Goal: Register for event/course

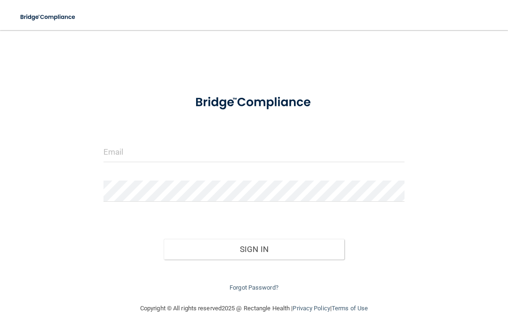
scroll to position [65, 0]
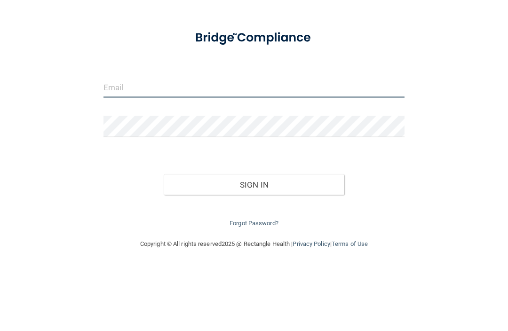
type input "[EMAIL_ADDRESS][DOMAIN_NAME]"
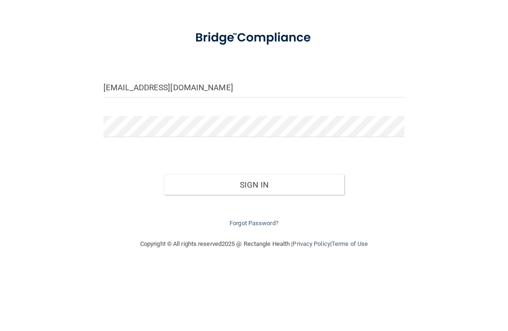
click at [254, 239] on button "Sign In" at bounding box center [254, 249] width 181 height 21
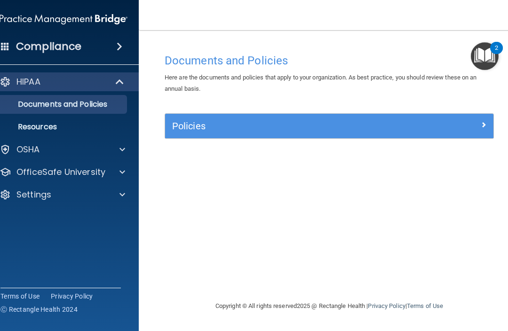
click at [118, 87] on span at bounding box center [121, 81] width 8 height 11
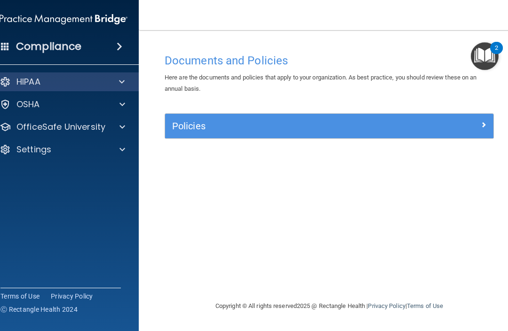
click at [127, 85] on div at bounding box center [120, 81] width 23 height 11
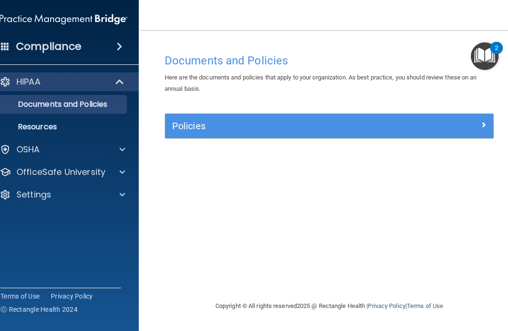
click at [127, 151] on div at bounding box center [121, 149] width 24 height 11
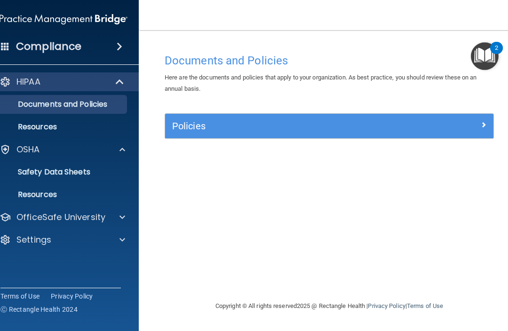
click at [121, 50] on span at bounding box center [120, 46] width 6 height 11
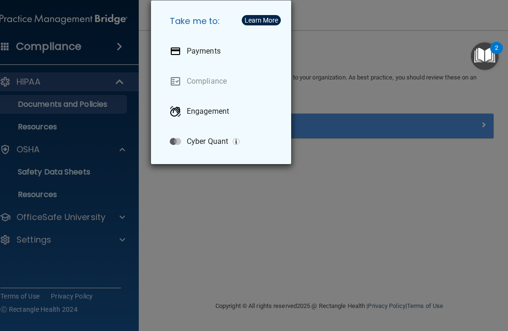
click at [214, 84] on link "Compliance" at bounding box center [222, 81] width 121 height 26
click at [210, 86] on link "Compliance" at bounding box center [222, 81] width 121 height 26
click at [208, 90] on link "Compliance" at bounding box center [222, 81] width 121 height 26
click at [209, 86] on link "Compliance" at bounding box center [222, 81] width 121 height 26
click at [214, 86] on link "Compliance" at bounding box center [222, 81] width 121 height 26
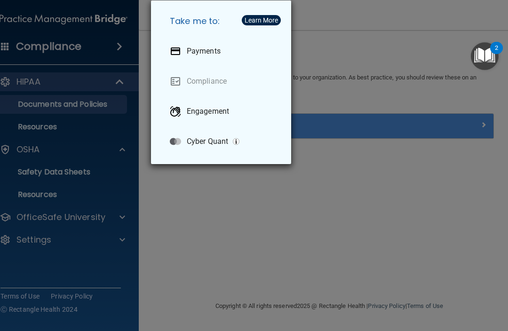
click at [215, 83] on link "Compliance" at bounding box center [222, 81] width 121 height 26
click at [214, 83] on link "Compliance" at bounding box center [222, 81] width 121 height 26
click at [263, 27] on h5 "Take me to:" at bounding box center [222, 21] width 121 height 26
click at [268, 23] on div "Learn More" at bounding box center [261, 20] width 33 height 7
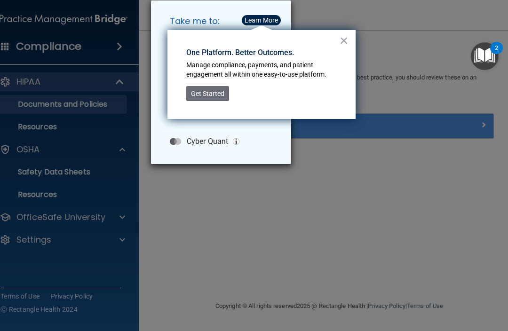
click at [340, 46] on button "×" at bounding box center [344, 40] width 9 height 15
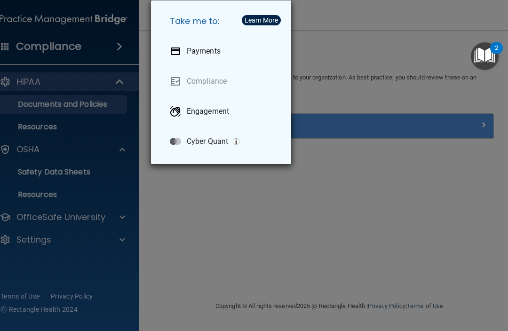
click at [119, 90] on div "Take me to: Payments Compliance Engagement Cyber Quant" at bounding box center [254, 165] width 508 height 331
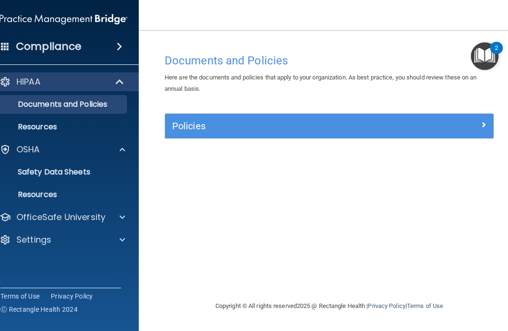
click at [106, 107] on p "Documents and Policies" at bounding box center [58, 104] width 128 height 9
click at [195, 130] on h5 "Policies" at bounding box center [288, 126] width 232 height 10
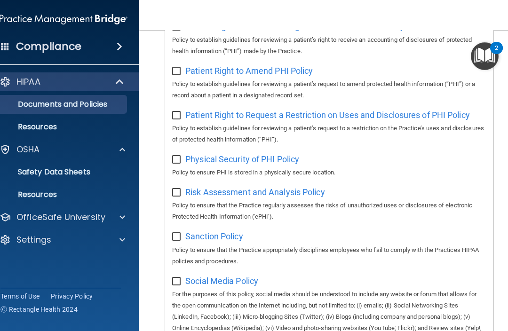
scroll to position [629, 0]
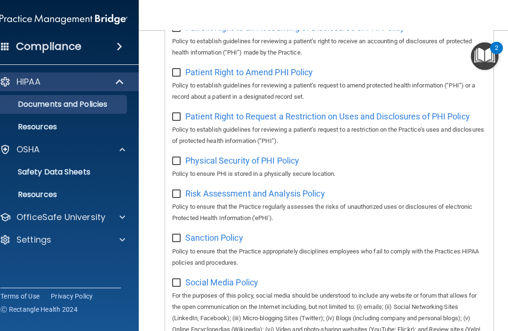
click at [56, 135] on link "Resources" at bounding box center [53, 127] width 148 height 19
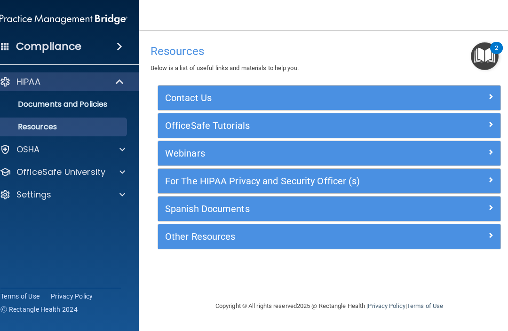
click at [48, 155] on div "OSHA" at bounding box center [50, 149] width 117 height 11
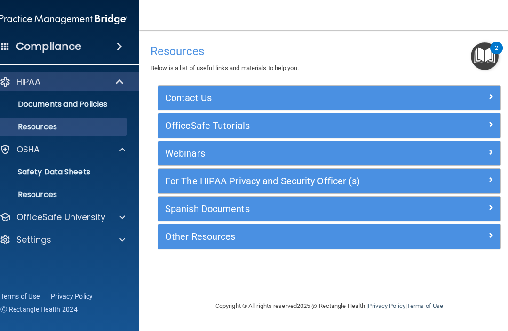
click at [55, 177] on p "Safety Data Sheets" at bounding box center [58, 171] width 128 height 9
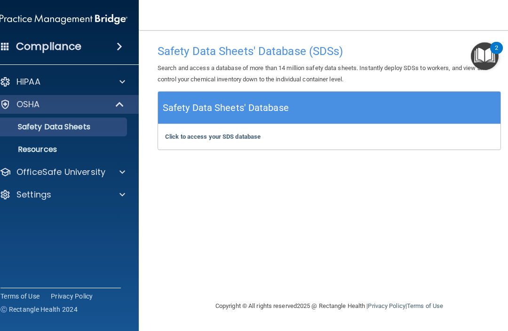
click at [13, 51] on div "Compliance" at bounding box center [63, 46] width 151 height 21
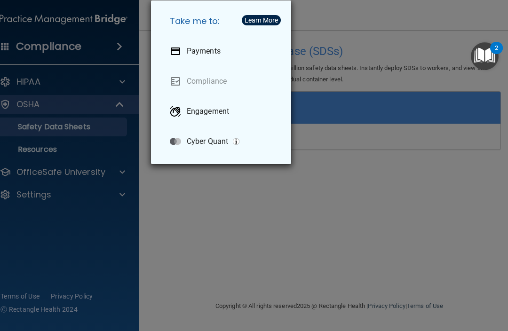
click at [193, 85] on link "Compliance" at bounding box center [222, 81] width 121 height 26
click at [198, 87] on link "Compliance" at bounding box center [222, 81] width 121 height 26
click at [186, 85] on link "Compliance" at bounding box center [222, 81] width 121 height 26
click at [187, 85] on link "Compliance" at bounding box center [222, 81] width 121 height 26
click at [184, 85] on link "Compliance" at bounding box center [222, 81] width 121 height 26
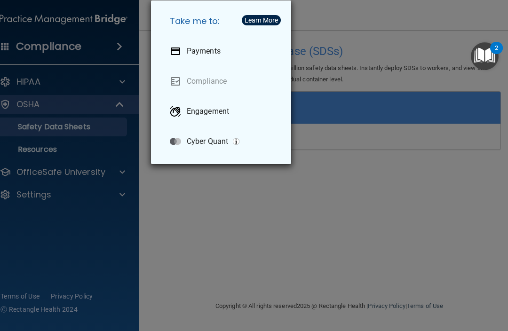
click at [184, 87] on link "Compliance" at bounding box center [222, 81] width 121 height 26
click at [174, 225] on div "Take me to: Payments Compliance Engagement Cyber Quant" at bounding box center [254, 165] width 508 height 331
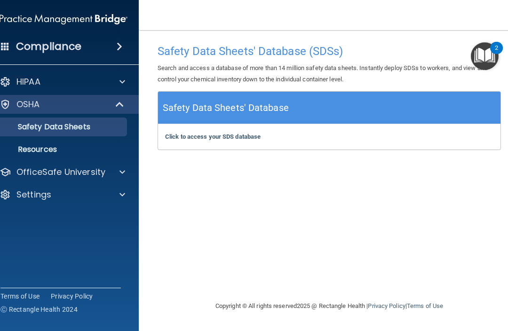
click at [277, 28] on nav "Toggle navigation [PERSON_NAME] [EMAIL_ADDRESS][DOMAIN_NAME] Manage My Enterpri…" at bounding box center [329, 15] width 381 height 30
click at [120, 177] on span at bounding box center [122, 171] width 6 height 11
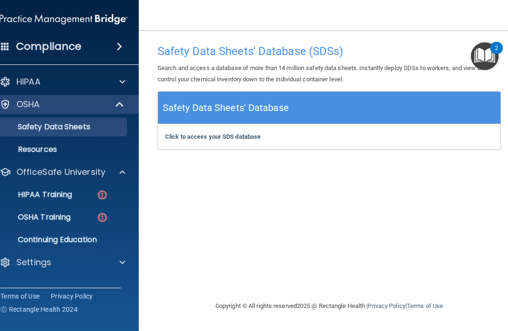
click at [68, 195] on p "HIPAA Training" at bounding box center [33, 194] width 78 height 9
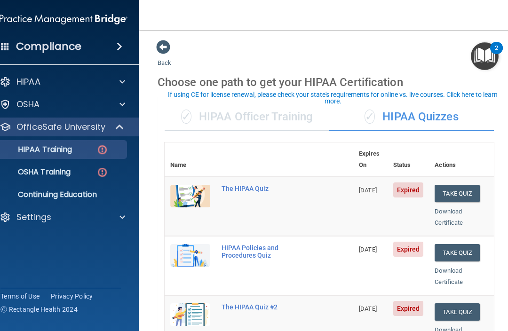
click at [466, 185] on button "Take Quiz" at bounding box center [457, 193] width 45 height 17
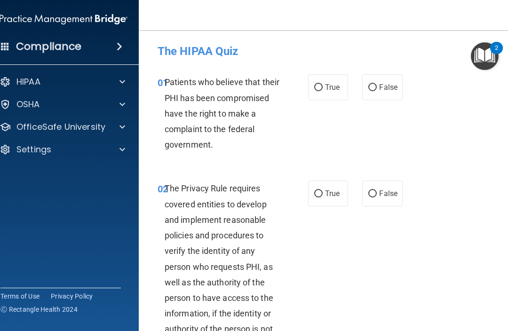
click at [468, 176] on div "02 The Privacy Rule requires covered entities to develop and implement reasonab…" at bounding box center [329, 269] width 357 height 200
click at [317, 90] on input "True" at bounding box center [318, 87] width 8 height 7
radio input "true"
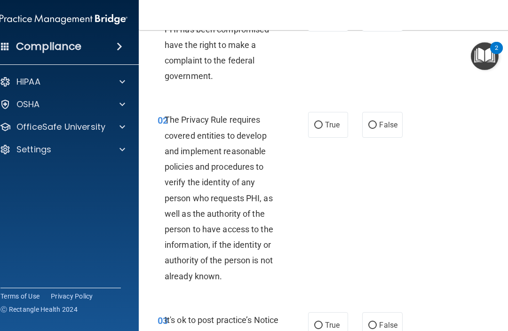
scroll to position [70, 0]
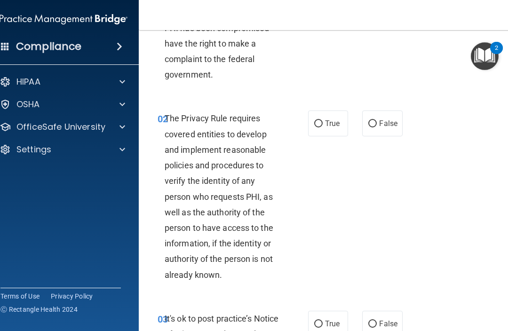
click at [321, 122] on input "True" at bounding box center [318, 123] width 8 height 7
radio input "true"
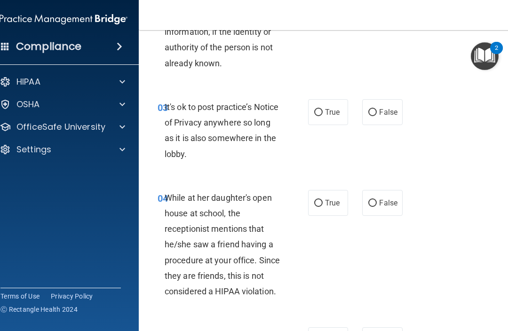
scroll to position [282, 0]
click at [322, 112] on input "True" at bounding box center [318, 112] width 8 height 7
radio input "true"
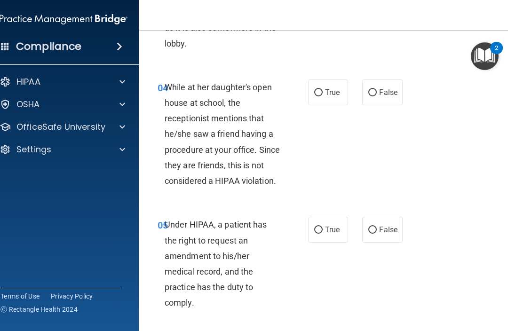
scroll to position [393, 0]
click at [374, 93] on input "False" at bounding box center [372, 92] width 8 height 7
radio input "true"
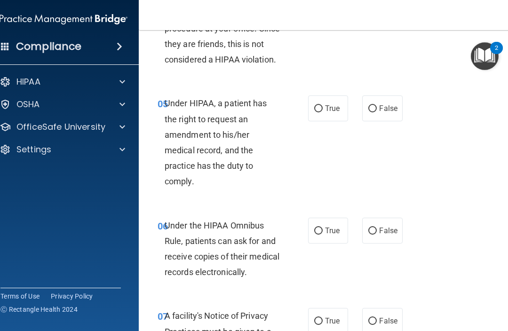
scroll to position [514, 0]
click at [374, 108] on input "False" at bounding box center [372, 108] width 8 height 7
radio input "true"
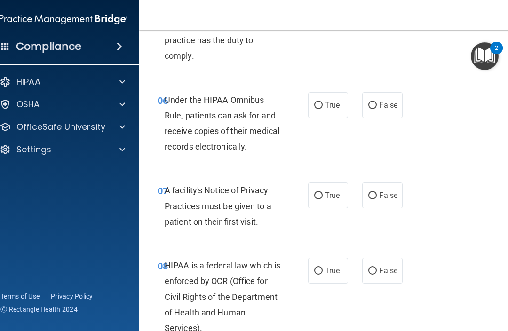
scroll to position [640, 0]
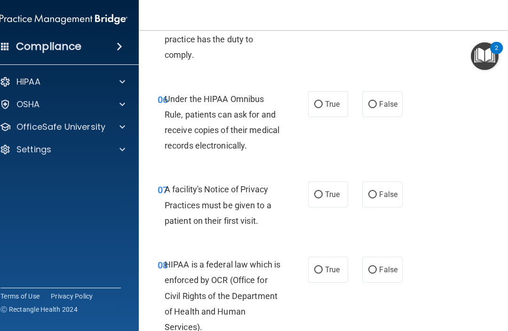
click at [321, 101] on input "True" at bounding box center [318, 104] width 8 height 7
radio input "true"
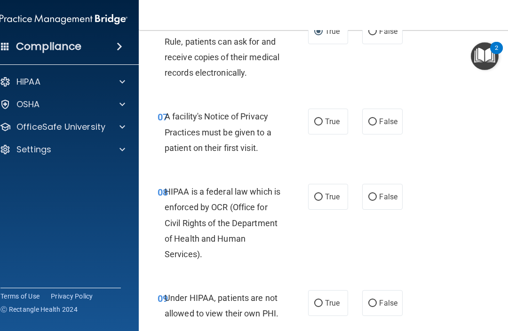
scroll to position [713, 0]
click at [322, 118] on input "True" at bounding box center [318, 121] width 8 height 7
radio input "true"
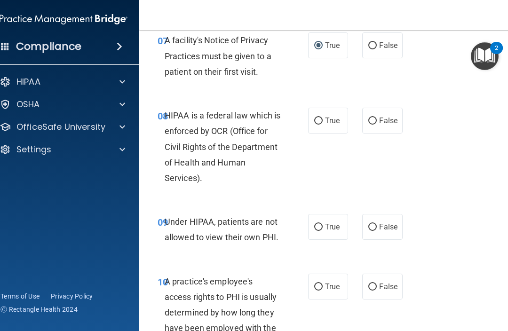
scroll to position [790, 0]
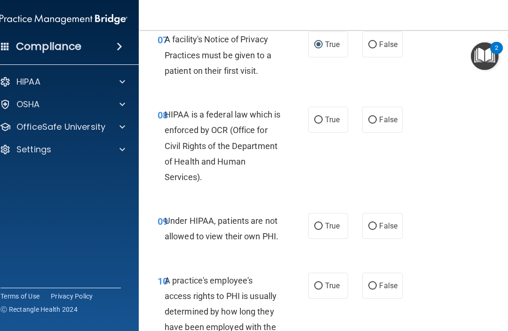
click at [320, 119] on input "True" at bounding box center [318, 120] width 8 height 7
radio input "true"
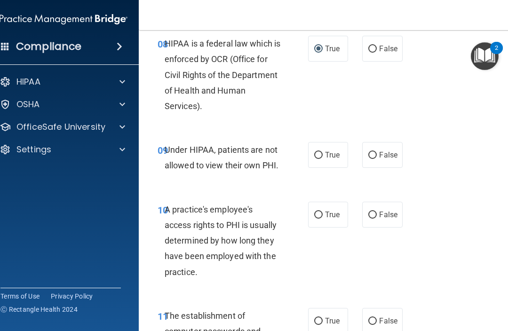
scroll to position [862, 0]
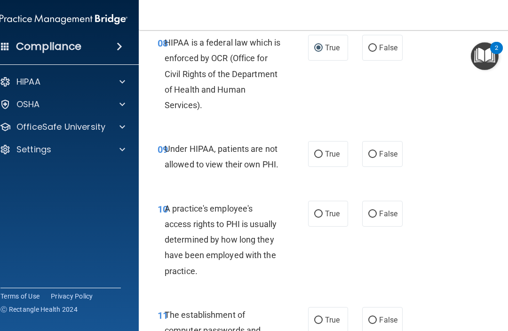
click at [373, 151] on input "False" at bounding box center [372, 154] width 8 height 7
radio input "true"
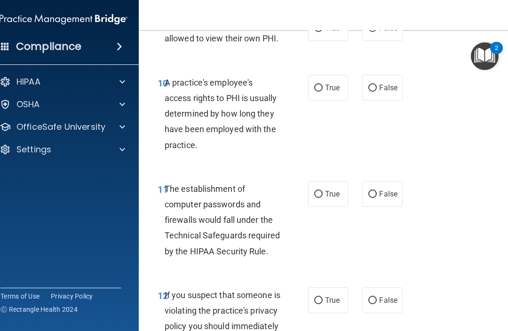
scroll to position [989, 0]
click at [375, 84] on input "False" at bounding box center [372, 87] width 8 height 7
radio input "true"
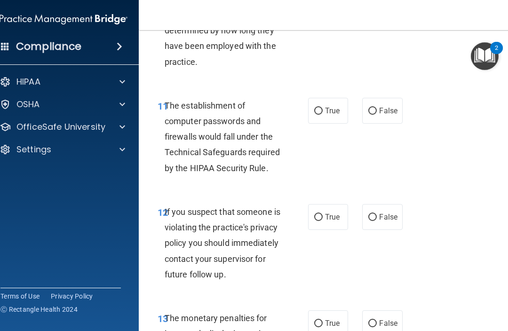
scroll to position [1074, 0]
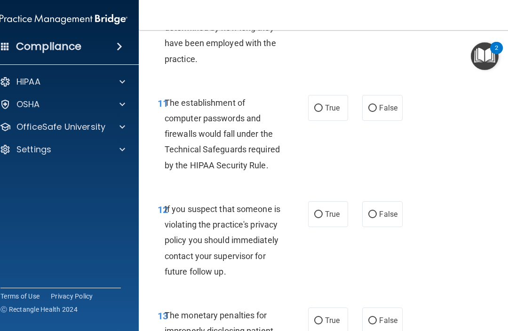
click at [324, 113] on label "True" at bounding box center [328, 108] width 40 height 26
click at [323, 112] on input "True" at bounding box center [318, 108] width 8 height 7
radio input "true"
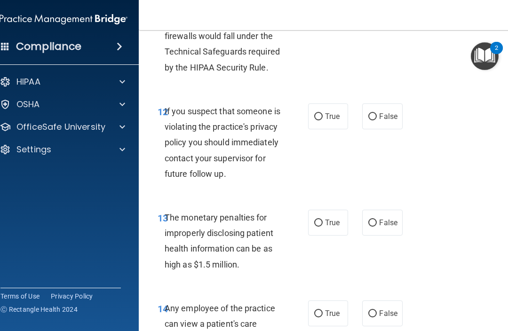
scroll to position [1173, 0]
click at [372, 113] on input "False" at bounding box center [372, 116] width 8 height 7
radio input "true"
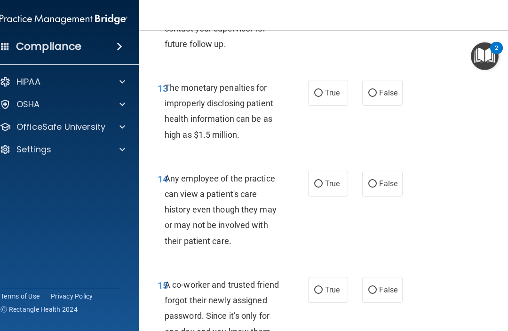
scroll to position [1302, 0]
click at [320, 96] on input "True" at bounding box center [318, 92] width 8 height 7
radio input "true"
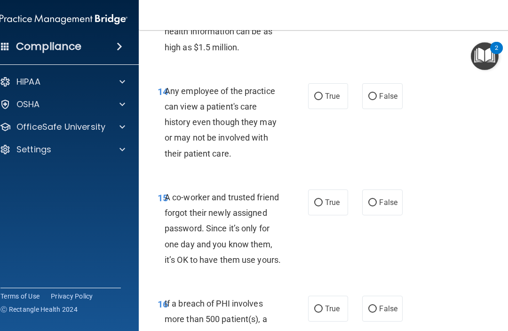
scroll to position [1390, 0]
click at [368, 100] on input "False" at bounding box center [372, 96] width 8 height 7
radio input "true"
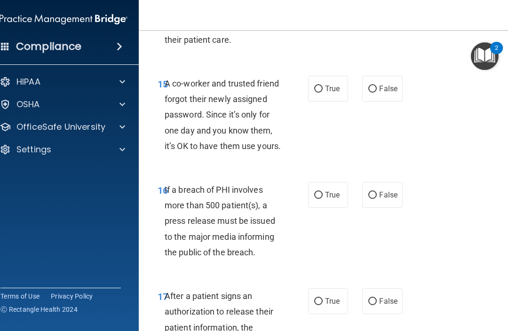
scroll to position [1504, 0]
click at [372, 92] on input "False" at bounding box center [372, 88] width 8 height 7
radio input "true"
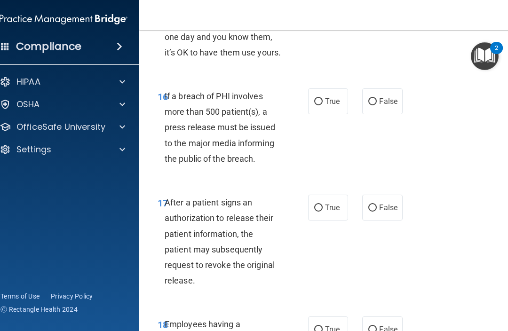
scroll to position [1599, 0]
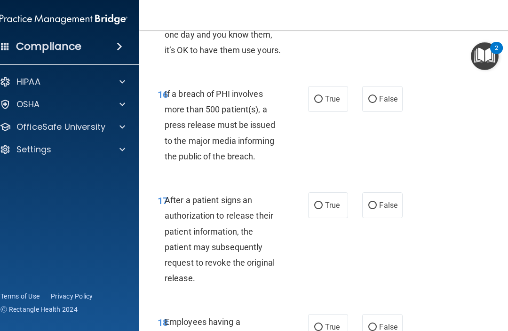
click at [317, 103] on input "True" at bounding box center [318, 99] width 8 height 7
radio input "true"
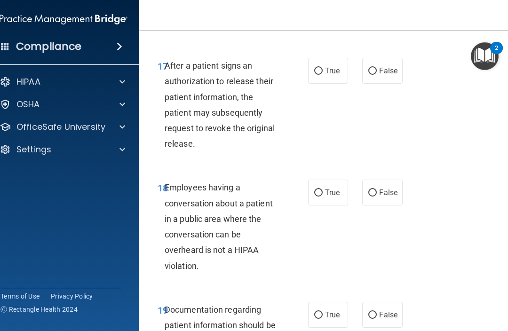
scroll to position [1733, 0]
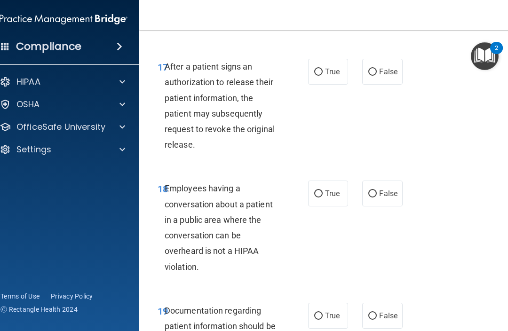
click at [317, 76] on input "True" at bounding box center [318, 72] width 8 height 7
radio input "true"
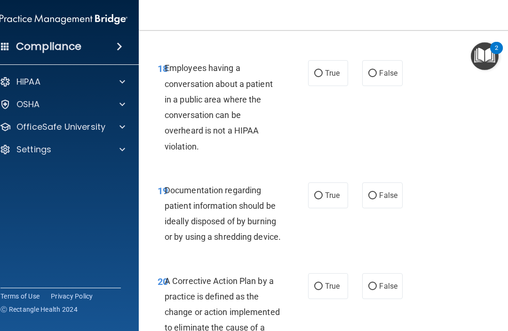
scroll to position [1854, 0]
click at [375, 77] on input "False" at bounding box center [372, 73] width 8 height 7
radio input "true"
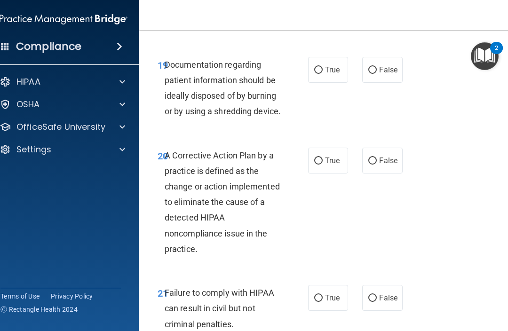
scroll to position [1979, 0]
click at [320, 73] on input "True" at bounding box center [318, 69] width 8 height 7
radio input "true"
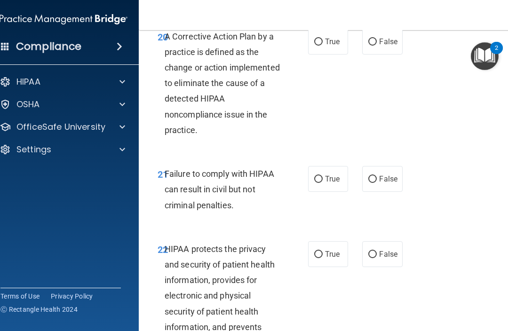
scroll to position [2098, 0]
click at [320, 45] on input "True" at bounding box center [318, 41] width 8 height 7
radio input "true"
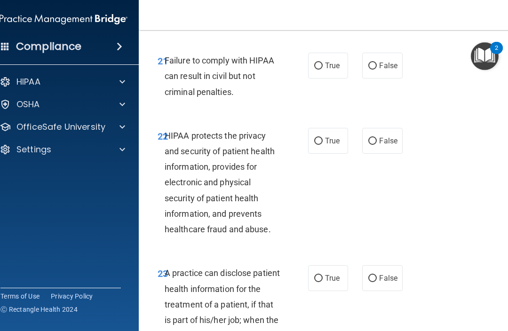
scroll to position [2211, 0]
click at [375, 69] on input "False" at bounding box center [372, 65] width 8 height 7
radio input "true"
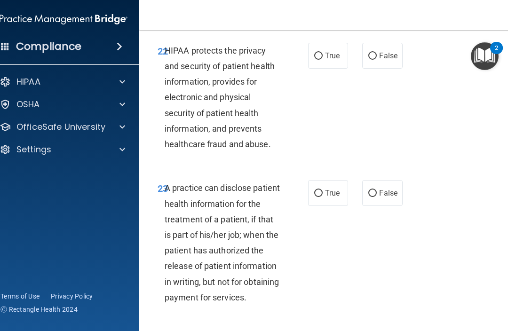
scroll to position [2297, 0]
click at [320, 59] on input "True" at bounding box center [318, 55] width 8 height 7
radio input "true"
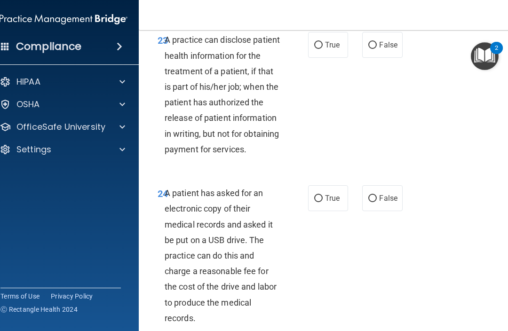
scroll to position [2445, 0]
click at [321, 48] on input "True" at bounding box center [318, 44] width 8 height 7
radio input "true"
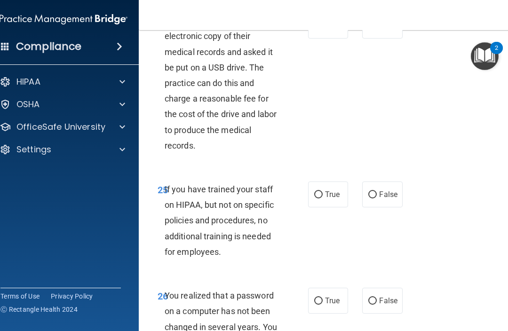
scroll to position [2617, 0]
click at [321, 38] on label "True" at bounding box center [328, 25] width 40 height 26
click at [321, 29] on input "True" at bounding box center [318, 25] width 8 height 7
radio input "true"
click at [403, 169] on div "24 A patient has asked for an electronic copy of their medical records and aske…" at bounding box center [329, 84] width 357 height 169
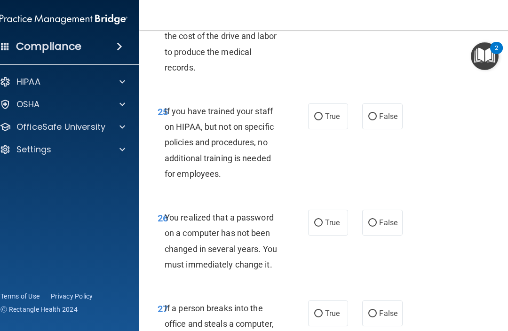
scroll to position [2699, 0]
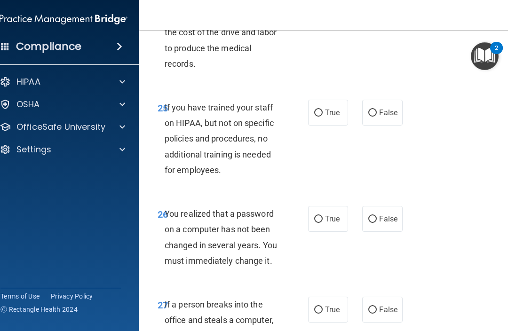
click at [375, 117] on input "False" at bounding box center [372, 113] width 8 height 7
radio input "true"
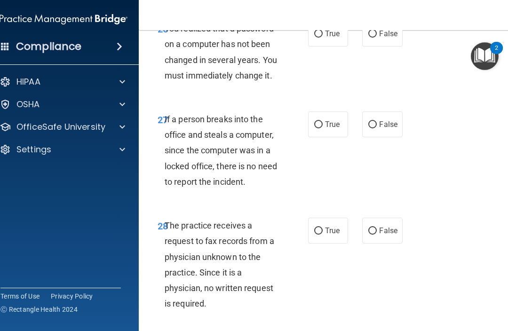
scroll to position [2884, 0]
click at [318, 37] on input "True" at bounding box center [318, 33] width 8 height 7
radio input "true"
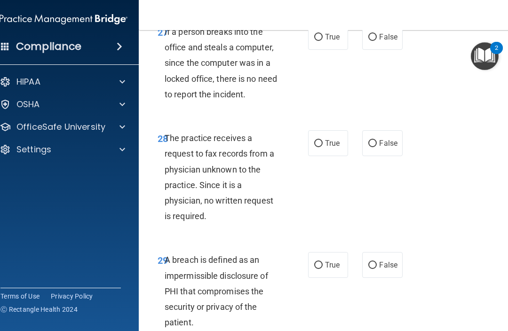
scroll to position [2972, 0]
click at [377, 49] on label "False" at bounding box center [382, 37] width 40 height 26
click at [377, 40] on input "False" at bounding box center [372, 36] width 8 height 7
radio input "true"
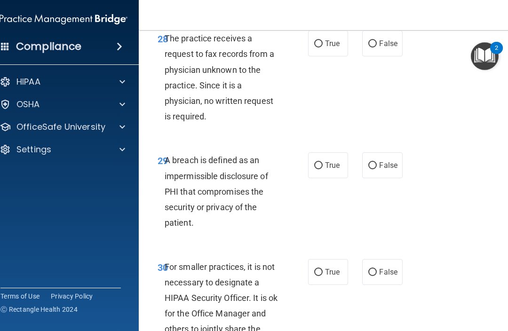
scroll to position [3072, 0]
click at [376, 47] on input "False" at bounding box center [372, 43] width 8 height 7
radio input "true"
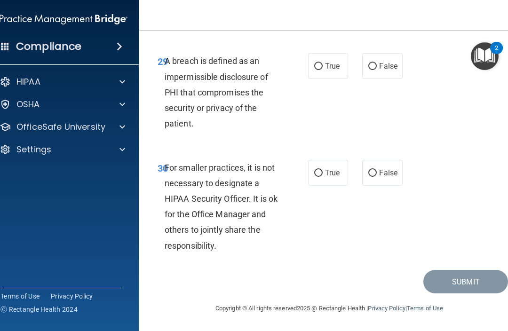
scroll to position [3207, 0]
click at [321, 70] on input "True" at bounding box center [318, 66] width 8 height 7
radio input "true"
click at [324, 171] on label "True" at bounding box center [328, 173] width 40 height 26
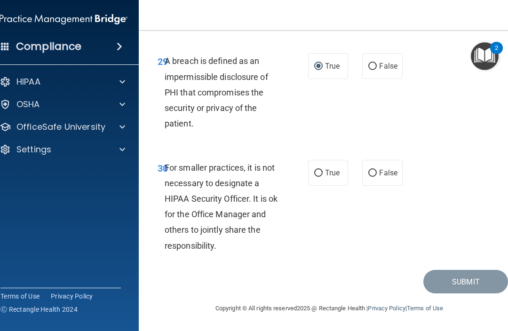
click at [323, 171] on input "True" at bounding box center [318, 173] width 8 height 7
radio input "true"
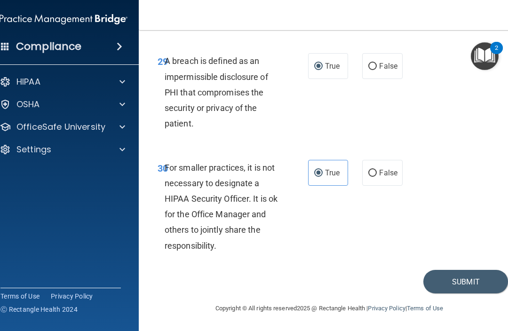
click at [447, 277] on button "Submit" at bounding box center [465, 282] width 85 height 24
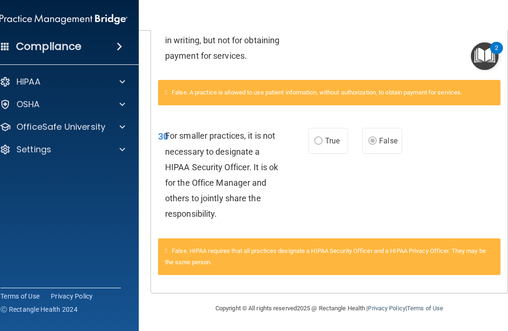
scroll to position [631, 0]
click at [114, 107] on div at bounding box center [121, 104] width 24 height 11
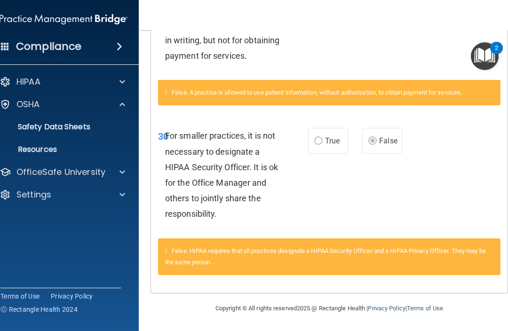
click at [108, 174] on div "OfficeSafe University" at bounding box center [50, 171] width 117 height 11
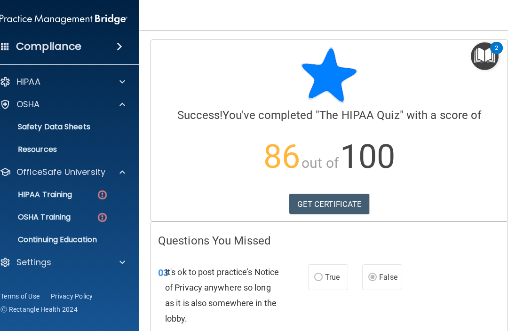
scroll to position [0, 0]
click at [333, 207] on link "GET CERTIFICATE" at bounding box center [329, 204] width 80 height 21
click at [103, 198] on img at bounding box center [102, 195] width 12 height 12
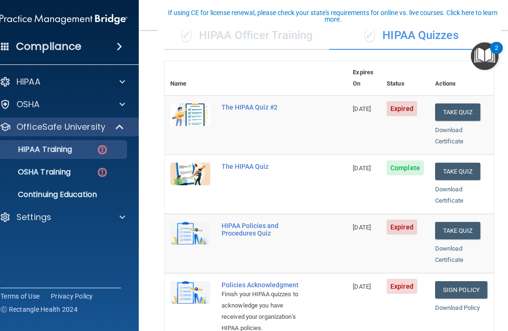
scroll to position [82, 0]
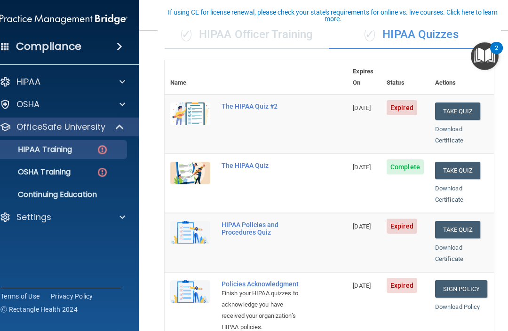
click at [456, 103] on button "Take Quiz" at bounding box center [457, 111] width 45 height 17
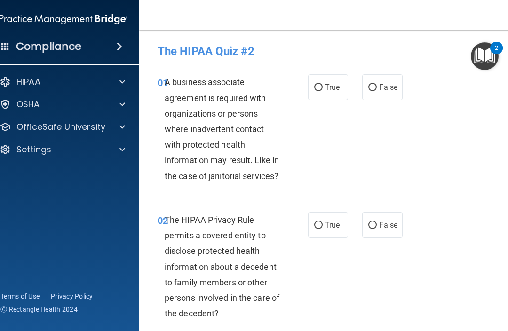
click at [378, 85] on label "False" at bounding box center [382, 87] width 40 height 26
click at [377, 85] on input "False" at bounding box center [372, 87] width 8 height 7
radio input "true"
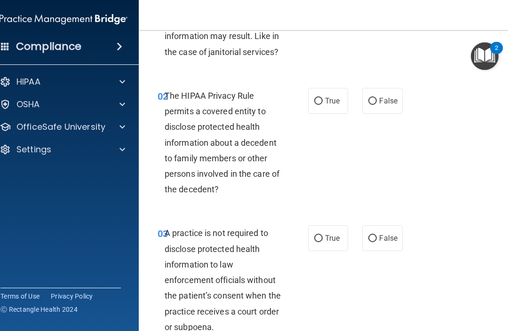
scroll to position [125, 0]
click at [383, 96] on span "False" at bounding box center [388, 100] width 18 height 9
click at [377, 97] on input "False" at bounding box center [372, 100] width 8 height 7
radio input "true"
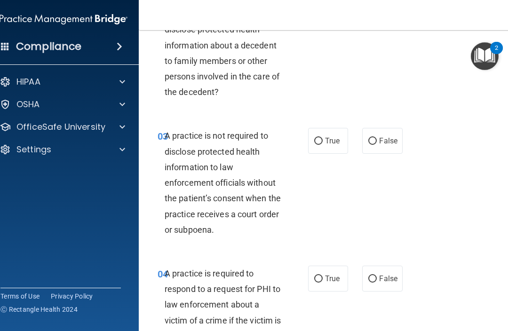
scroll to position [220, 0]
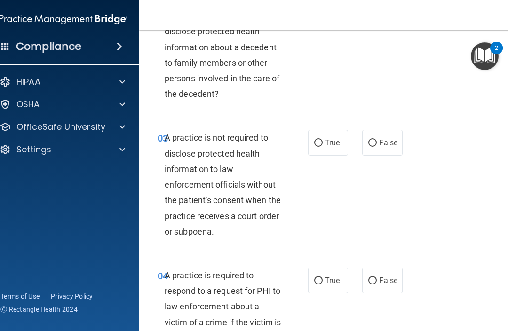
click at [376, 143] on input "False" at bounding box center [372, 143] width 8 height 7
radio input "true"
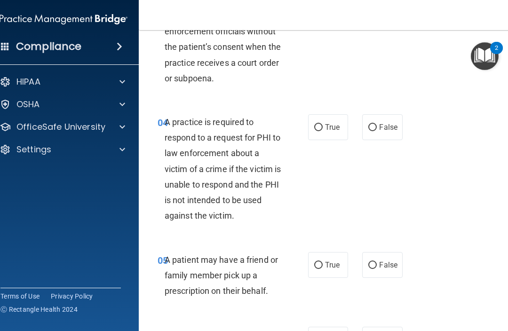
scroll to position [372, 0]
click at [321, 128] on input "True" at bounding box center [318, 128] width 8 height 7
radio input "true"
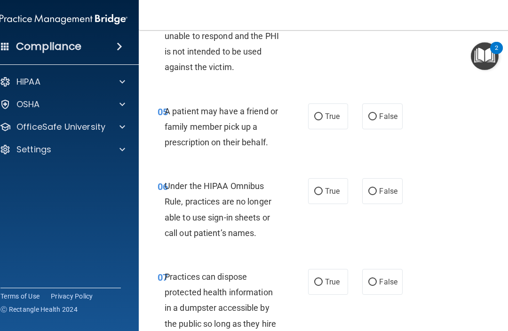
scroll to position [522, 0]
click at [326, 112] on span "True" at bounding box center [332, 116] width 15 height 9
click at [323, 113] on input "True" at bounding box center [318, 116] width 8 height 7
radio input "true"
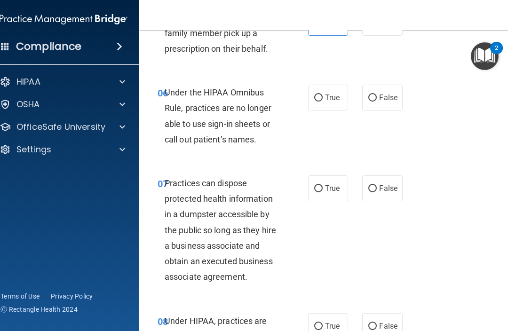
scroll to position [616, 0]
click at [326, 94] on span "True" at bounding box center [332, 97] width 15 height 9
click at [323, 94] on input "True" at bounding box center [318, 97] width 8 height 7
radio input "true"
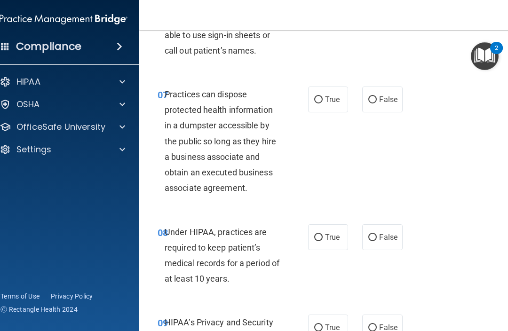
scroll to position [705, 0]
click at [372, 98] on input "False" at bounding box center [372, 99] width 8 height 7
radio input "true"
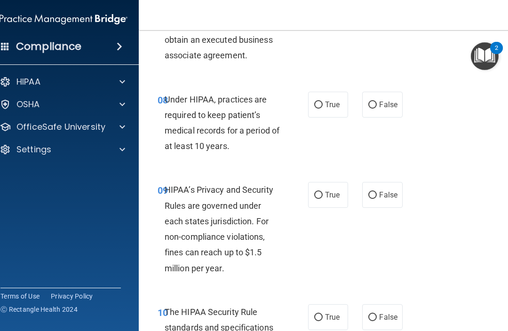
scroll to position [837, 0]
click at [321, 101] on input "True" at bounding box center [318, 104] width 8 height 7
radio input "true"
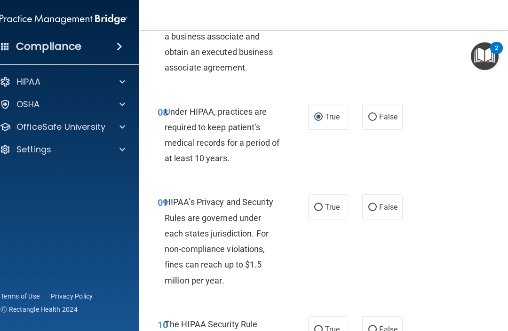
scroll to position [825, 0]
click at [372, 116] on input "False" at bounding box center [372, 116] width 8 height 7
radio input "true"
radio input "false"
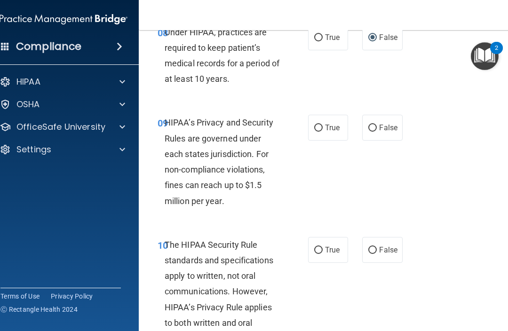
scroll to position [904, 0]
click at [322, 124] on input "True" at bounding box center [318, 127] width 8 height 7
radio input "true"
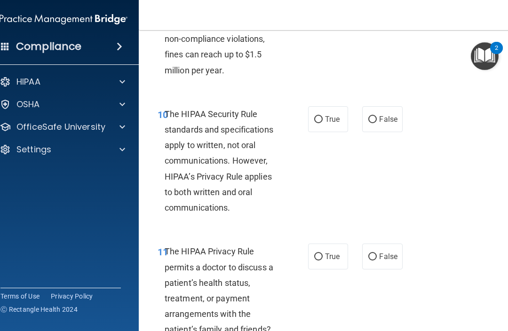
scroll to position [1035, 0]
click at [333, 114] on span "True" at bounding box center [332, 118] width 15 height 9
click at [323, 116] on input "True" at bounding box center [318, 119] width 8 height 7
radio input "true"
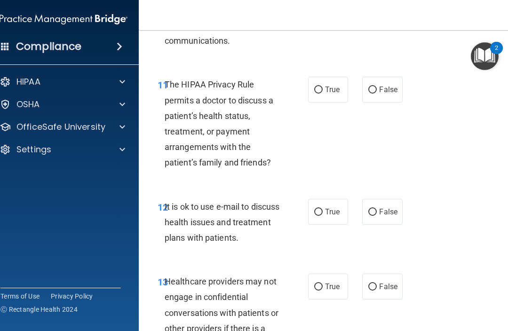
scroll to position [1203, 0]
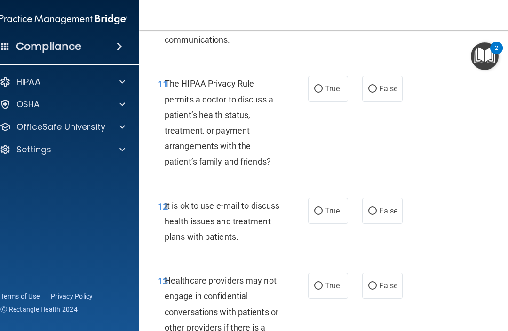
click at [372, 86] on input "False" at bounding box center [372, 89] width 8 height 7
radio input "true"
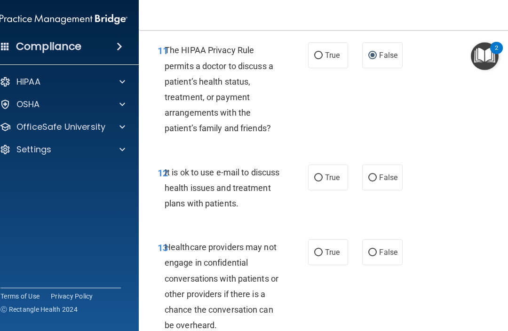
scroll to position [1236, 0]
click at [321, 174] on input "True" at bounding box center [318, 177] width 8 height 7
radio input "true"
click at [376, 180] on label "False" at bounding box center [382, 177] width 40 height 26
click at [376, 180] on input "False" at bounding box center [372, 177] width 8 height 7
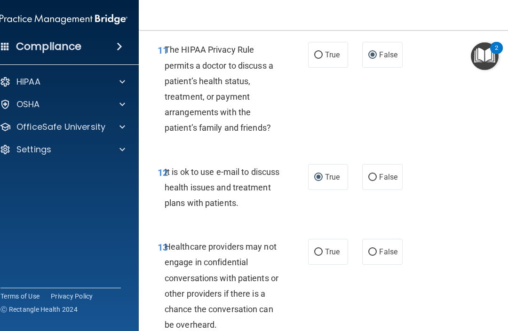
radio input "true"
radio input "false"
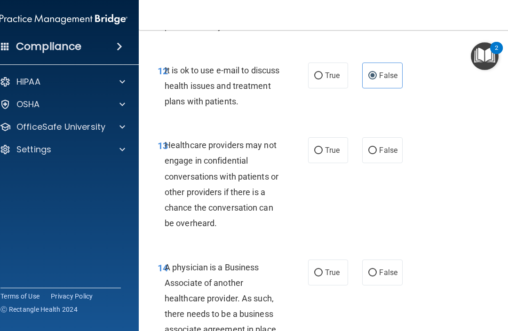
scroll to position [1339, 0]
click at [322, 147] on input "True" at bounding box center [318, 150] width 8 height 7
radio input "true"
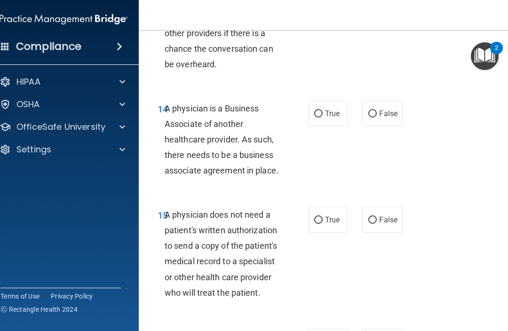
scroll to position [1498, 0]
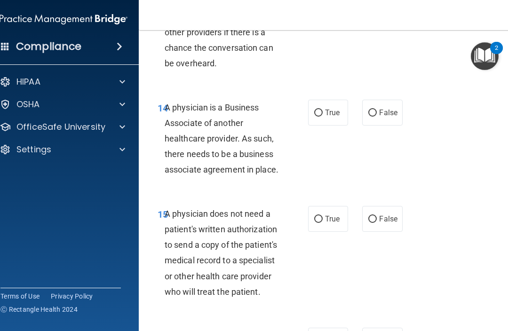
click at [326, 108] on span "True" at bounding box center [332, 112] width 15 height 9
click at [323, 110] on input "True" at bounding box center [318, 113] width 8 height 7
radio input "true"
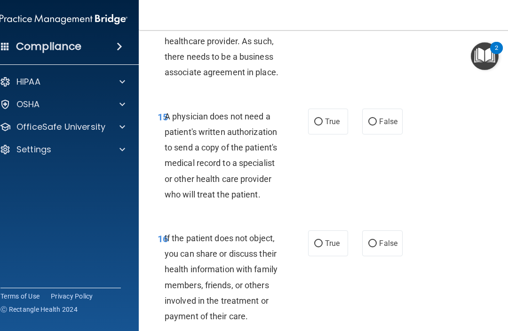
scroll to position [1597, 0]
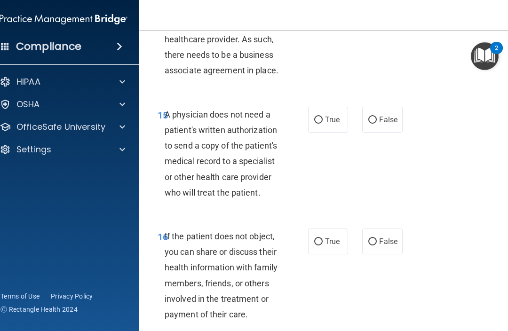
click at [327, 115] on span "True" at bounding box center [332, 119] width 15 height 9
click at [323, 117] on input "True" at bounding box center [318, 120] width 8 height 7
radio input "true"
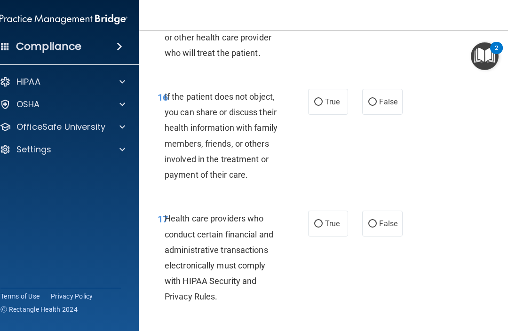
scroll to position [1738, 0]
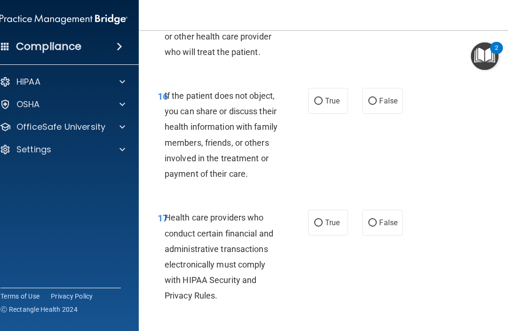
click at [374, 98] on input "False" at bounding box center [372, 101] width 8 height 7
radio input "true"
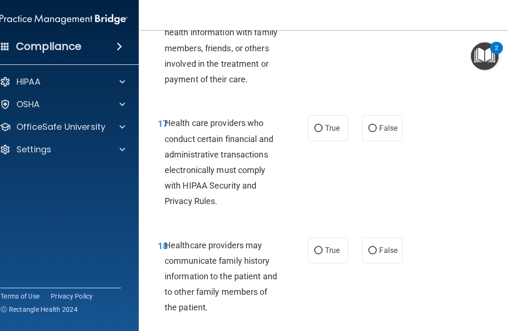
scroll to position [1833, 0]
click at [322, 125] on input "True" at bounding box center [318, 128] width 8 height 7
radio input "true"
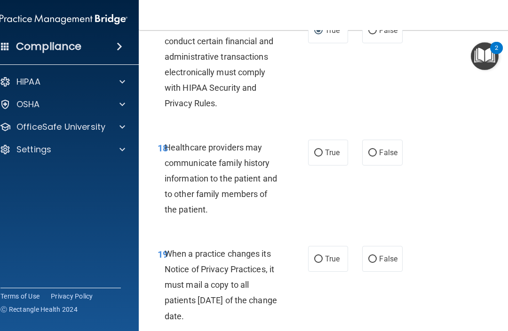
scroll to position [1935, 0]
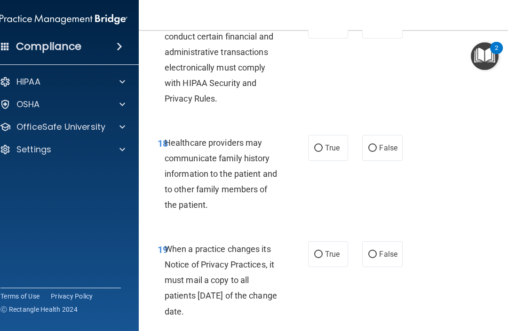
click at [374, 145] on input "False" at bounding box center [372, 148] width 8 height 7
radio input "true"
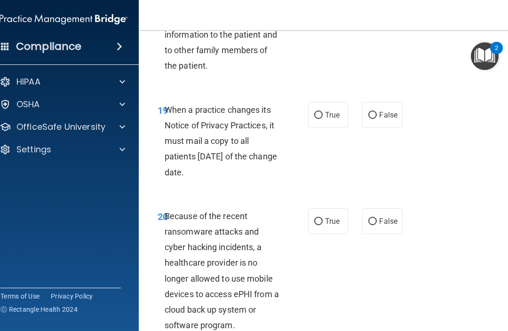
scroll to position [2073, 0]
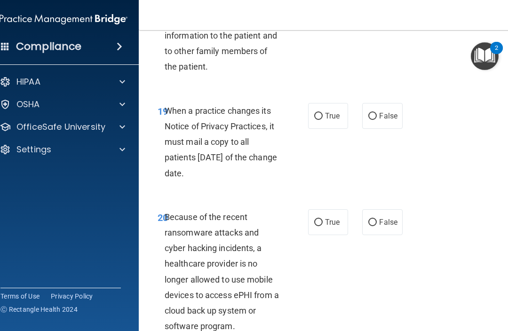
click at [330, 111] on span "True" at bounding box center [332, 115] width 15 height 9
click at [323, 113] on input "True" at bounding box center [318, 116] width 8 height 7
radio input "true"
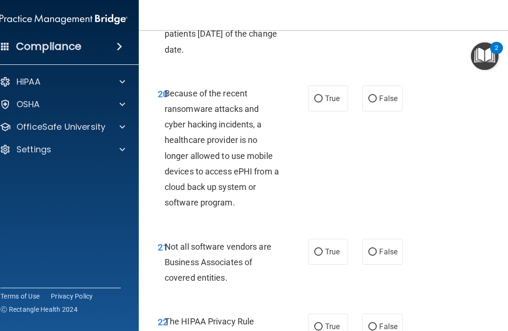
scroll to position [2197, 0]
click at [380, 94] on span "False" at bounding box center [388, 98] width 18 height 9
click at [377, 95] on input "False" at bounding box center [372, 98] width 8 height 7
radio input "true"
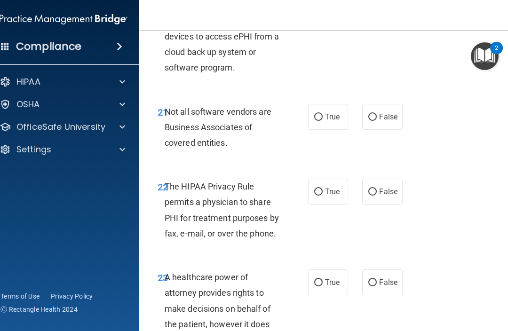
scroll to position [2332, 0]
click at [322, 113] on input "True" at bounding box center [318, 116] width 8 height 7
radio input "true"
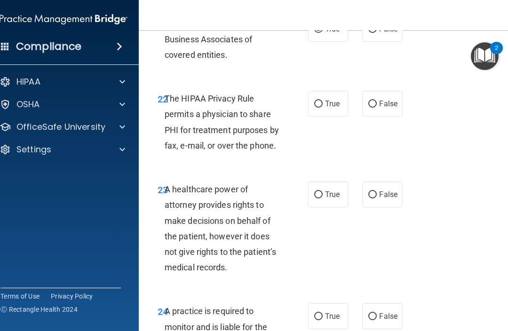
scroll to position [2419, 0]
click at [375, 101] on input "False" at bounding box center [372, 104] width 8 height 7
radio input "true"
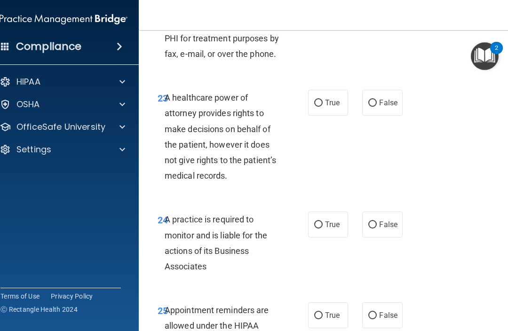
scroll to position [2511, 0]
click at [327, 99] on span "True" at bounding box center [332, 103] width 15 height 9
click at [323, 100] on input "True" at bounding box center [318, 103] width 8 height 7
radio input "true"
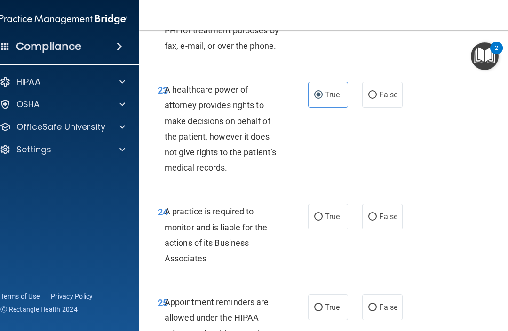
scroll to position [2519, 0]
click at [378, 82] on label "False" at bounding box center [382, 95] width 40 height 26
click at [377, 92] on input "False" at bounding box center [372, 95] width 8 height 7
radio input "true"
radio input "false"
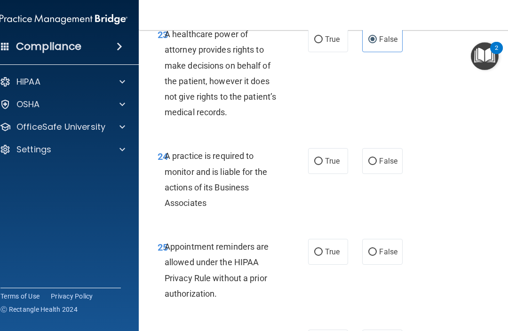
scroll to position [2578, 0]
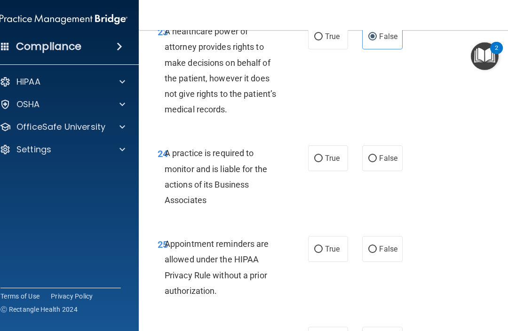
click at [325, 154] on span "True" at bounding box center [332, 158] width 15 height 9
click at [323, 155] on input "True" at bounding box center [318, 158] width 8 height 7
radio input "true"
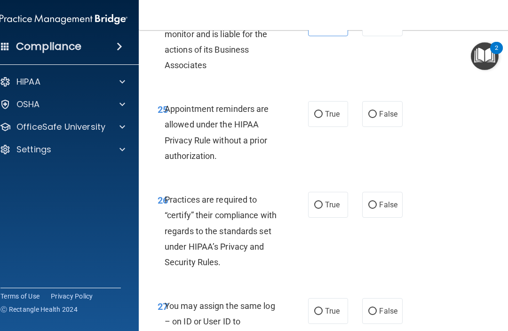
scroll to position [2714, 0]
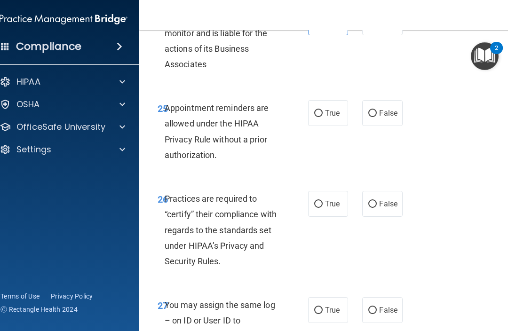
click at [322, 100] on label "True" at bounding box center [328, 113] width 40 height 26
click at [322, 110] on input "True" at bounding box center [318, 113] width 8 height 7
radio input "true"
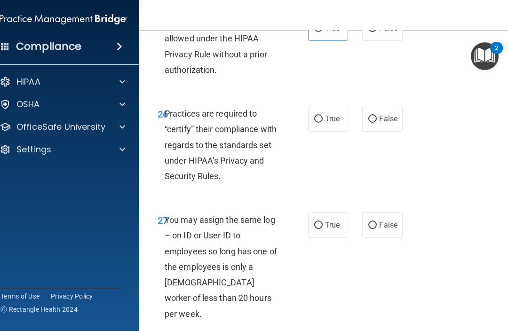
scroll to position [2800, 0]
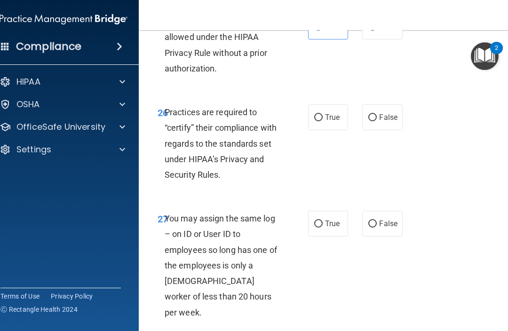
click at [321, 114] on input "True" at bounding box center [318, 117] width 8 height 7
radio input "true"
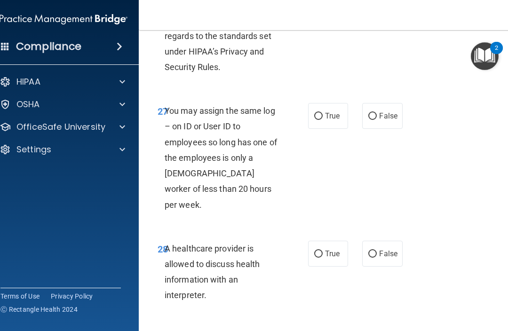
scroll to position [2908, 0]
click at [376, 112] on input "False" at bounding box center [372, 115] width 8 height 7
radio input "true"
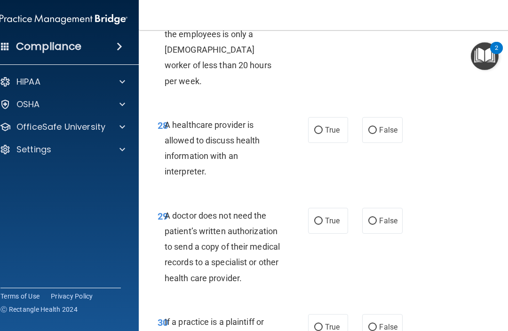
scroll to position [3033, 0]
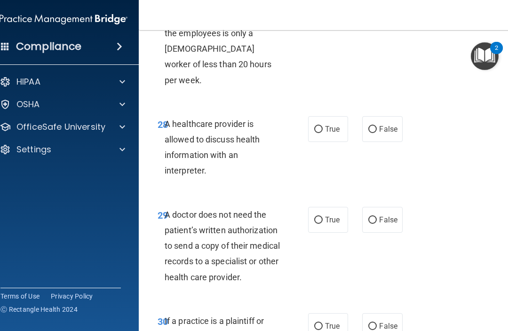
click at [329, 125] on span "True" at bounding box center [332, 129] width 15 height 9
click at [323, 126] on input "True" at bounding box center [318, 129] width 8 height 7
radio input "true"
click at [380, 125] on span "False" at bounding box center [388, 129] width 18 height 9
click at [377, 126] on input "False" at bounding box center [372, 129] width 8 height 7
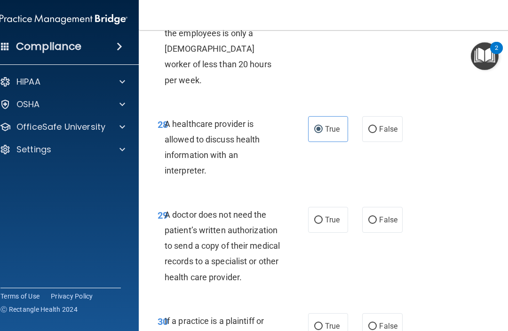
radio input "true"
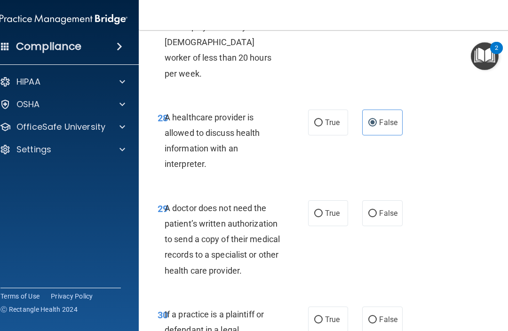
scroll to position [3037, 0]
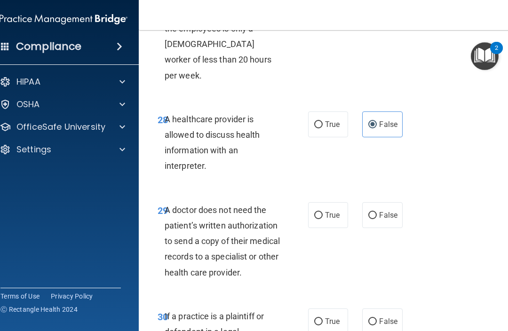
click at [316, 121] on input "True" at bounding box center [318, 124] width 8 height 7
radio input "true"
radio input "false"
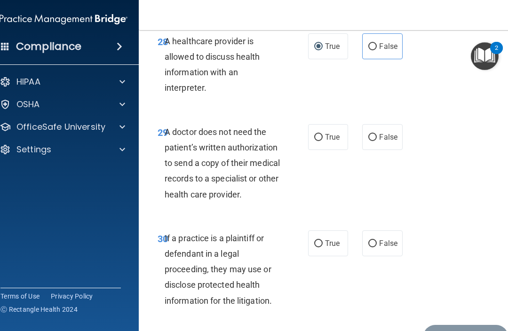
scroll to position [3116, 0]
click at [329, 124] on label "True" at bounding box center [328, 137] width 40 height 26
click at [323, 134] on input "True" at bounding box center [318, 137] width 8 height 7
radio input "true"
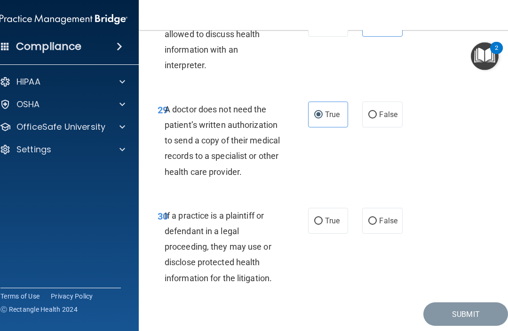
scroll to position [3138, 0]
click at [377, 208] on label "False" at bounding box center [382, 221] width 40 height 26
click at [377, 218] on input "False" at bounding box center [372, 221] width 8 height 7
radio input "true"
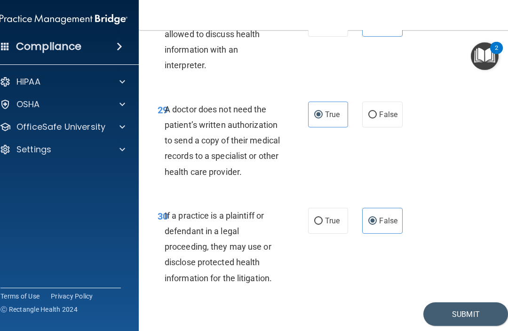
click at [446, 302] on button "Submit" at bounding box center [465, 314] width 85 height 24
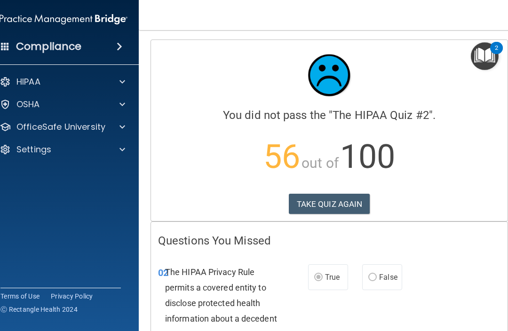
click at [340, 198] on button "TAKE QUIZ AGAIN" at bounding box center [329, 204] width 81 height 21
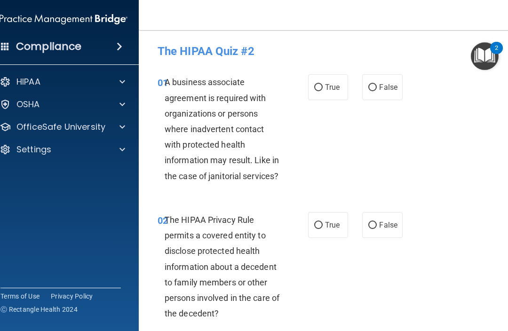
click at [372, 90] on input "False" at bounding box center [372, 87] width 8 height 7
radio input "true"
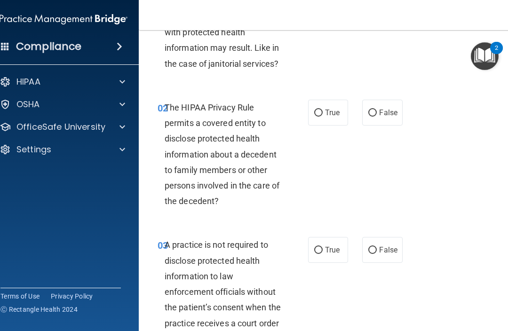
scroll to position [113, 0]
click at [321, 112] on input "True" at bounding box center [318, 112] width 8 height 7
radio input "true"
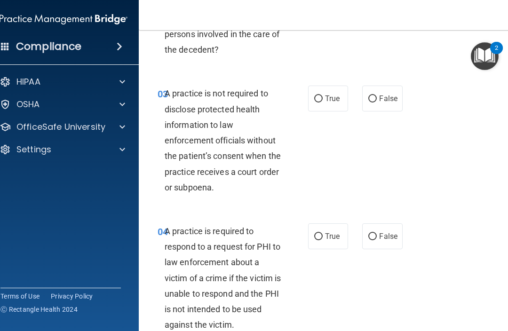
scroll to position [264, 0]
click at [376, 99] on input "False" at bounding box center [372, 98] width 8 height 7
radio input "true"
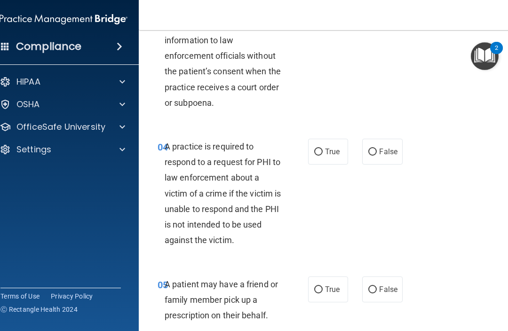
scroll to position [351, 0]
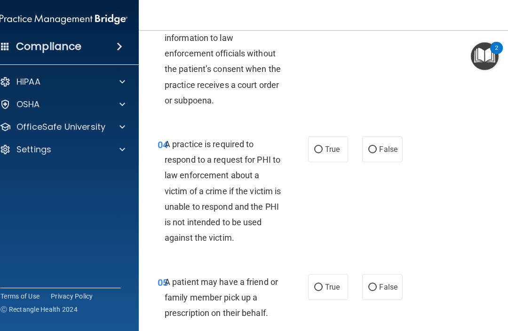
click at [320, 150] on input "True" at bounding box center [318, 149] width 8 height 7
radio input "true"
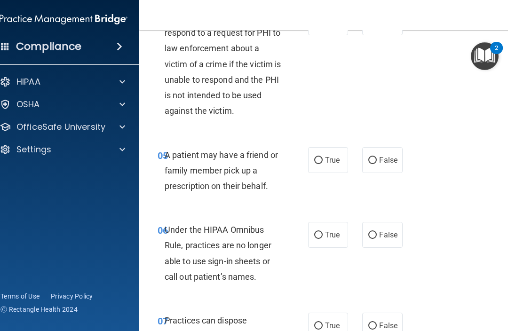
scroll to position [481, 0]
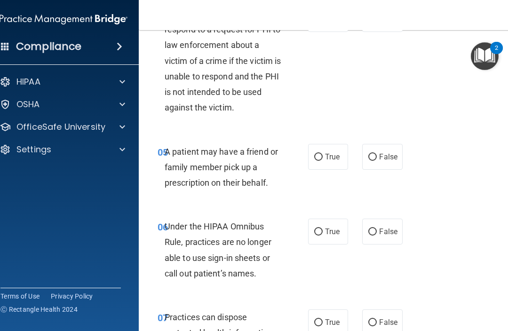
click at [320, 157] on input "True" at bounding box center [318, 157] width 8 height 7
radio input "true"
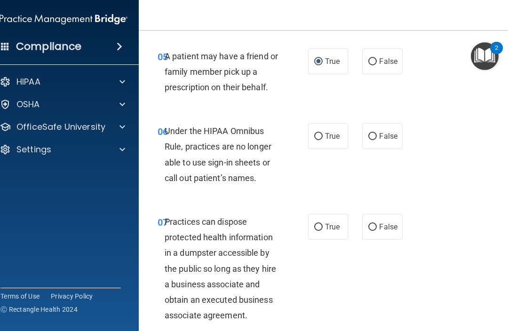
scroll to position [577, 0]
click at [380, 133] on span "False" at bounding box center [388, 135] width 18 height 9
click at [377, 133] on input "False" at bounding box center [372, 136] width 8 height 7
radio input "true"
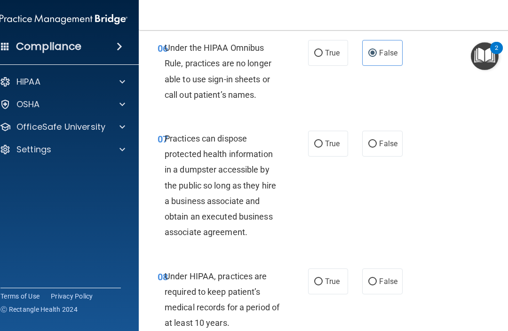
scroll to position [661, 0]
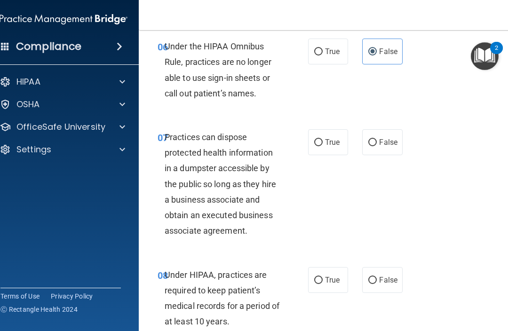
click at [382, 138] on span "False" at bounding box center [388, 142] width 18 height 9
click at [377, 139] on input "False" at bounding box center [372, 142] width 8 height 7
radio input "true"
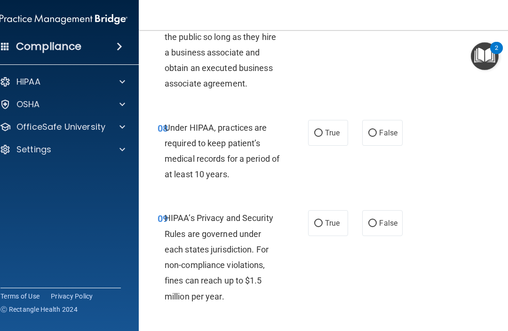
scroll to position [809, 0]
click at [375, 129] on input "False" at bounding box center [372, 132] width 8 height 7
radio input "true"
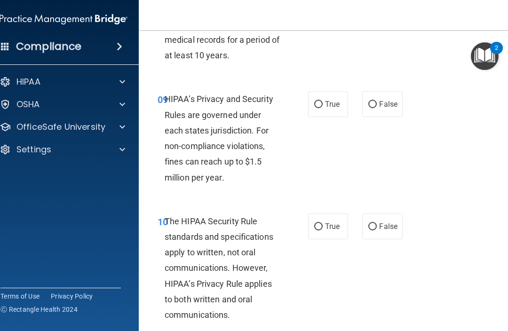
scroll to position [928, 0]
click at [380, 99] on span "False" at bounding box center [388, 103] width 18 height 9
click at [377, 101] on input "False" at bounding box center [372, 104] width 8 height 7
radio input "true"
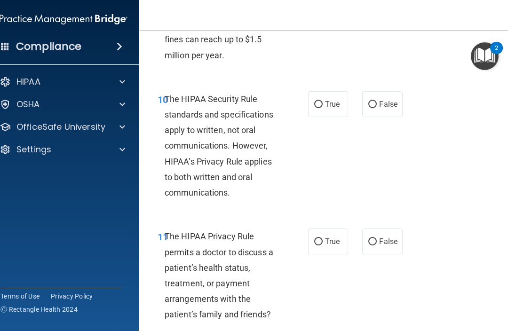
scroll to position [1050, 0]
click at [321, 101] on input "True" at bounding box center [318, 104] width 8 height 7
radio input "true"
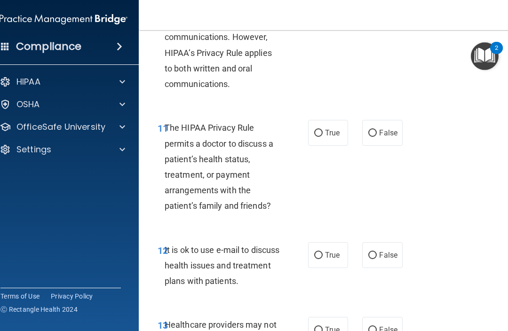
scroll to position [1159, 0]
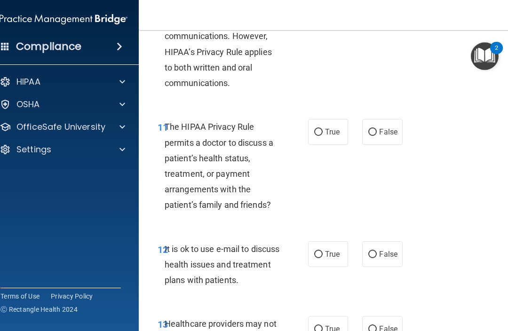
click at [322, 129] on input "True" at bounding box center [318, 132] width 8 height 7
radio input "true"
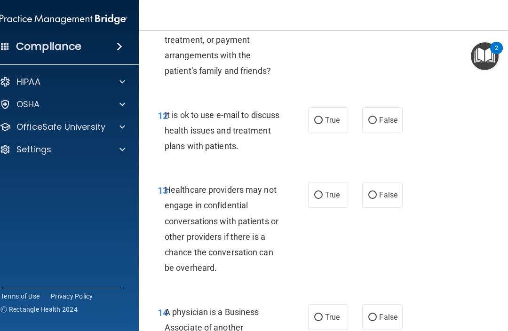
scroll to position [1294, 0]
click at [376, 117] on input "False" at bounding box center [372, 120] width 8 height 7
radio input "true"
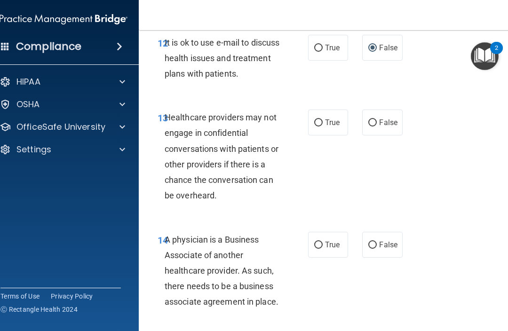
scroll to position [1366, 0]
click at [380, 118] on span "False" at bounding box center [388, 122] width 18 height 9
click at [377, 119] on input "False" at bounding box center [372, 122] width 8 height 7
radio input "true"
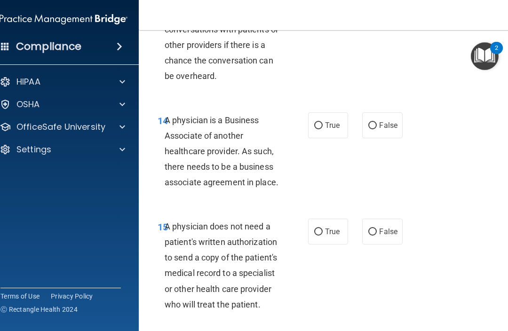
scroll to position [1486, 0]
click at [376, 122] on input "False" at bounding box center [372, 125] width 8 height 7
radio input "true"
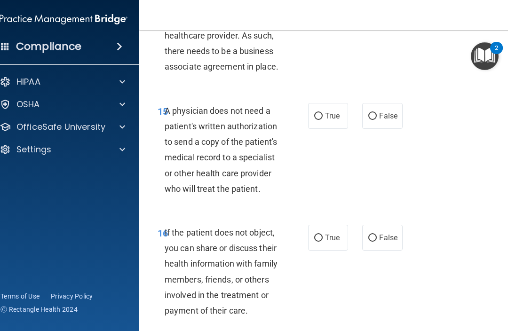
scroll to position [1601, 0]
click at [321, 112] on input "True" at bounding box center [318, 115] width 8 height 7
radio input "true"
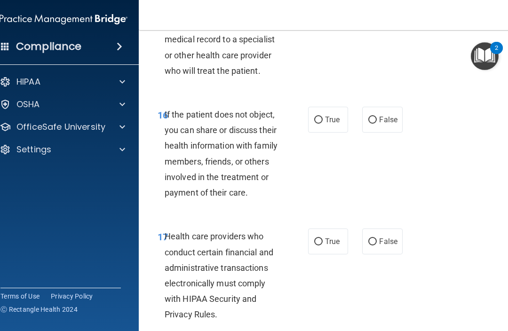
scroll to position [1719, 0]
click at [322, 116] on input "True" at bounding box center [318, 119] width 8 height 7
radio input "true"
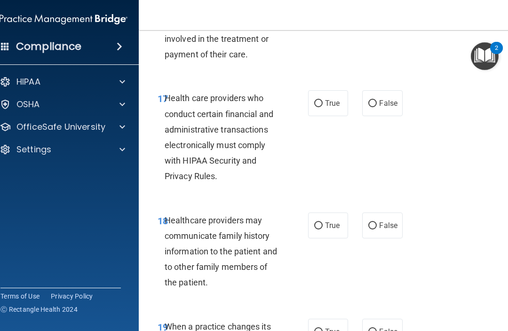
scroll to position [1858, 0]
click at [320, 100] on input "True" at bounding box center [318, 103] width 8 height 7
radio input "true"
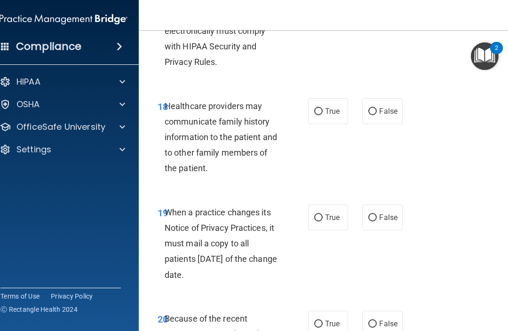
scroll to position [1973, 0]
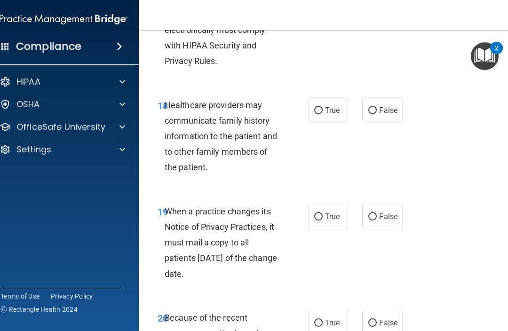
click at [328, 106] on span "True" at bounding box center [332, 110] width 15 height 9
click at [323, 107] on input "True" at bounding box center [318, 110] width 8 height 7
radio input "true"
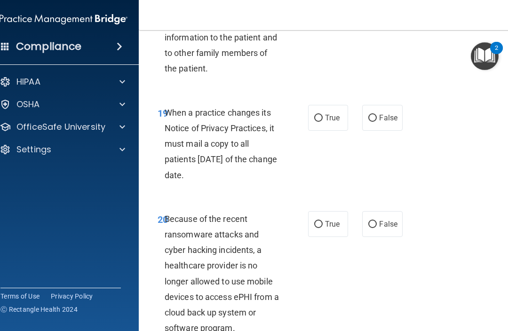
scroll to position [2072, 0]
click at [375, 114] on input "False" at bounding box center [372, 117] width 8 height 7
radio input "true"
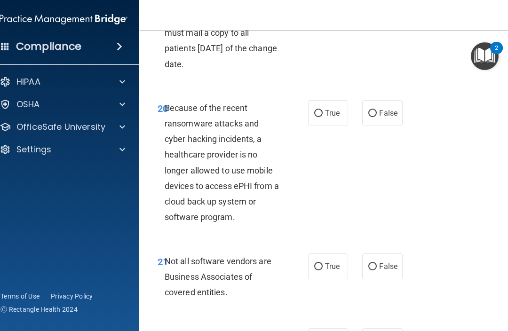
scroll to position [2183, 0]
click at [379, 100] on label "False" at bounding box center [382, 113] width 40 height 26
click at [377, 110] on input "False" at bounding box center [372, 113] width 8 height 7
radio input "true"
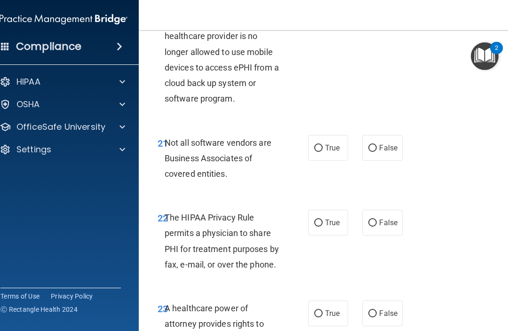
scroll to position [2301, 0]
click at [322, 144] on input "True" at bounding box center [318, 147] width 8 height 7
radio input "true"
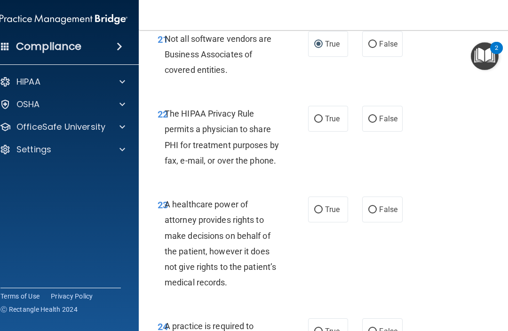
scroll to position [2405, 0]
click at [322, 115] on input "True" at bounding box center [318, 118] width 8 height 7
radio input "true"
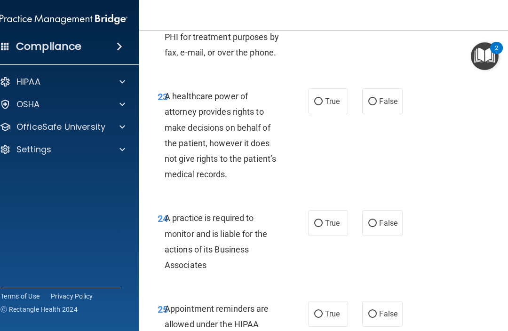
scroll to position [2514, 0]
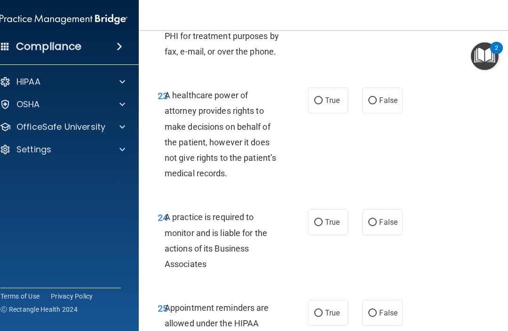
click at [376, 97] on input "False" at bounding box center [372, 100] width 8 height 7
radio input "true"
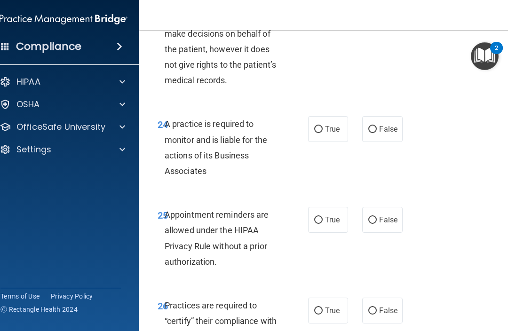
scroll to position [2607, 0]
click at [376, 126] on input "False" at bounding box center [372, 129] width 8 height 7
radio input "true"
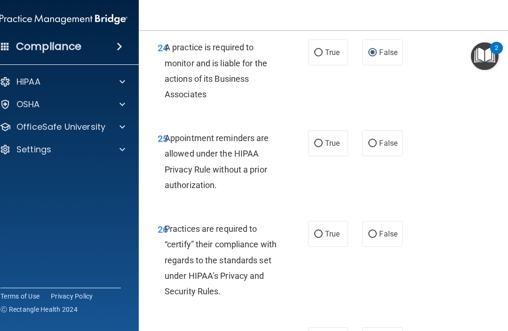
scroll to position [2684, 0]
click at [330, 138] on span "True" at bounding box center [332, 142] width 15 height 9
click at [323, 140] on input "True" at bounding box center [318, 143] width 8 height 7
radio input "true"
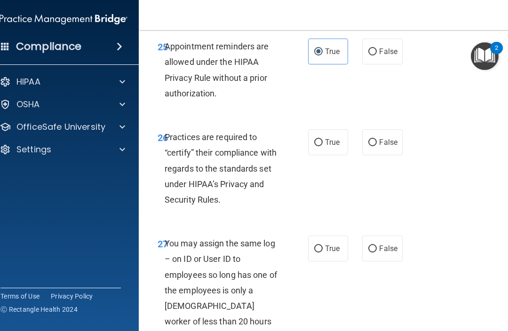
scroll to position [2777, 0]
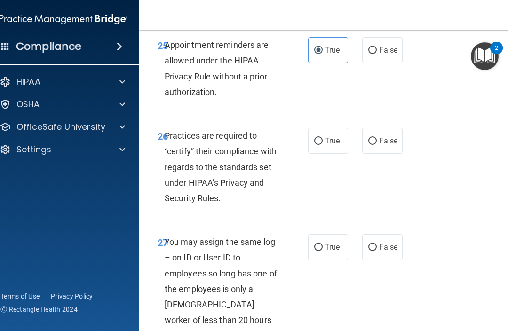
click at [384, 136] on span "False" at bounding box center [388, 140] width 18 height 9
click at [377, 138] on input "False" at bounding box center [372, 141] width 8 height 7
radio input "true"
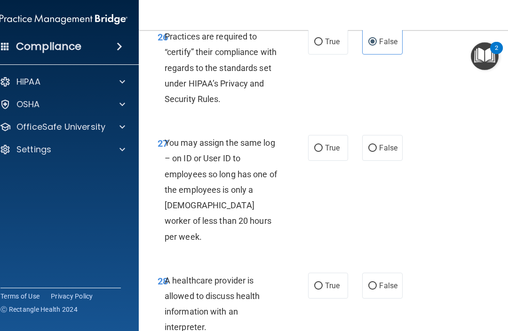
scroll to position [2877, 0]
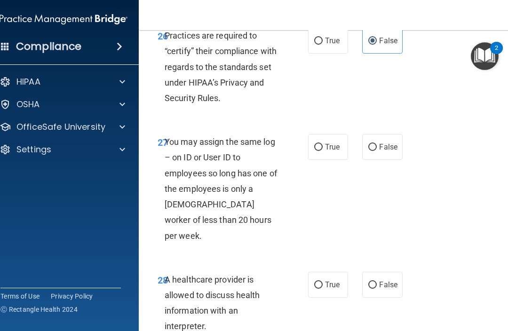
click at [380, 143] on span "False" at bounding box center [388, 147] width 18 height 9
click at [377, 144] on input "False" at bounding box center [372, 147] width 8 height 7
radio input "true"
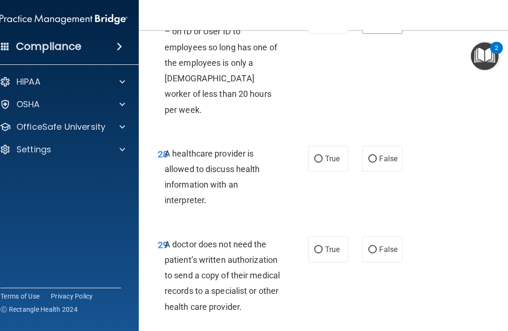
scroll to position [3004, 0]
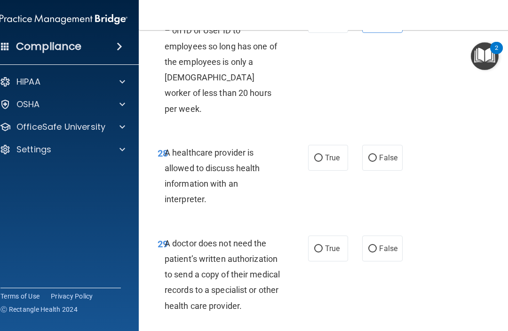
click at [328, 145] on label "True" at bounding box center [328, 158] width 40 height 26
click at [323, 155] on input "True" at bounding box center [318, 158] width 8 height 7
radio input "true"
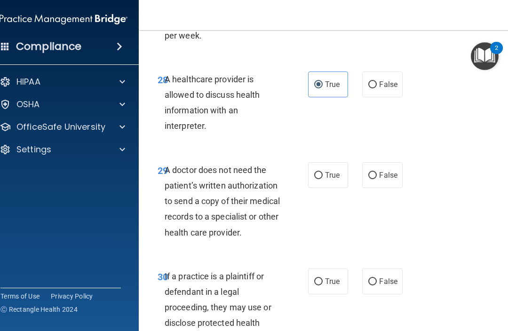
scroll to position [3082, 0]
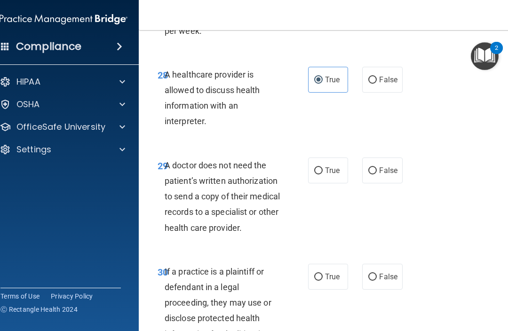
click at [327, 158] on label "True" at bounding box center [328, 171] width 40 height 26
click at [323, 167] on input "True" at bounding box center [318, 170] width 8 height 7
radio input "true"
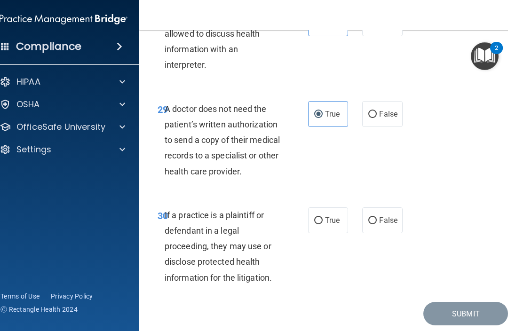
scroll to position [3138, 0]
click at [321, 218] on input "True" at bounding box center [318, 221] width 8 height 7
radio input "true"
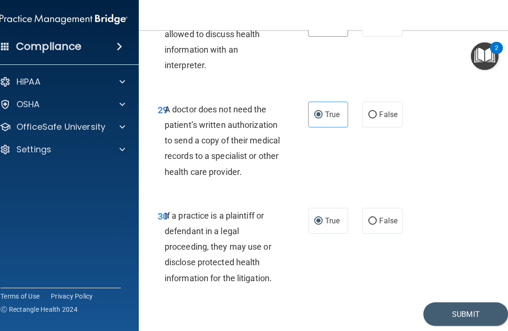
click at [447, 302] on button "Submit" at bounding box center [465, 314] width 85 height 24
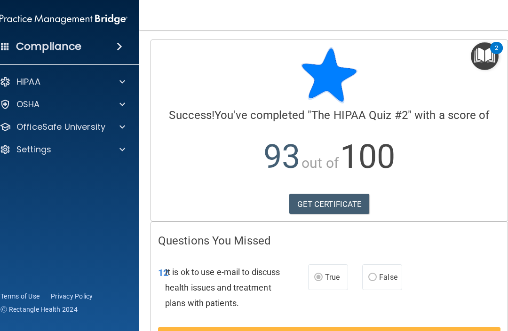
click at [336, 207] on link "GET CERTIFICATE" at bounding box center [329, 204] width 80 height 21
click at [89, 131] on p "OfficeSafe University" at bounding box center [60, 126] width 89 height 11
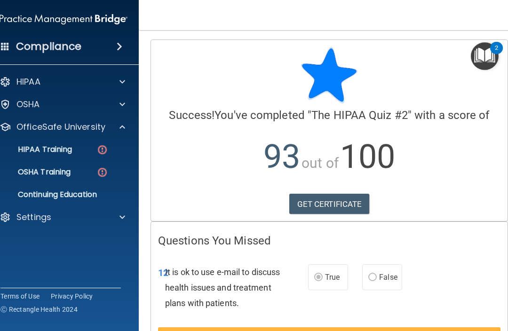
click at [100, 153] on img at bounding box center [102, 150] width 12 height 12
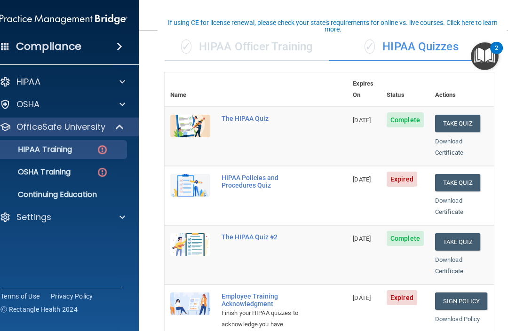
scroll to position [70, 0]
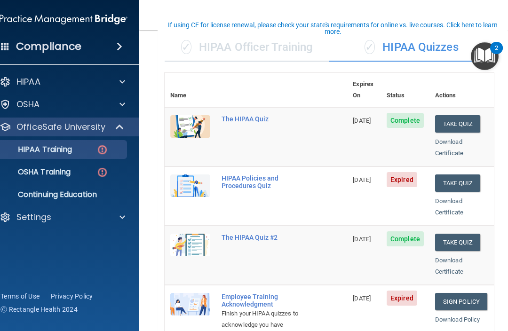
click at [463, 174] on button "Take Quiz" at bounding box center [457, 182] width 45 height 17
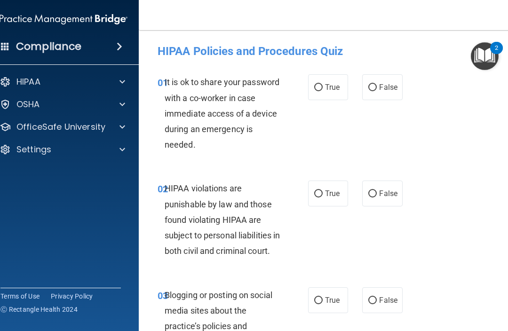
click at [372, 91] on input "False" at bounding box center [372, 87] width 8 height 7
radio input "true"
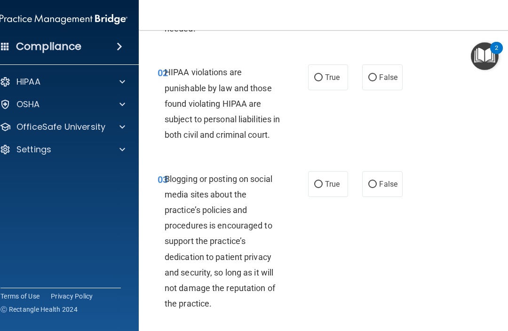
scroll to position [117, 0]
click at [321, 75] on input "True" at bounding box center [318, 77] width 8 height 7
radio input "true"
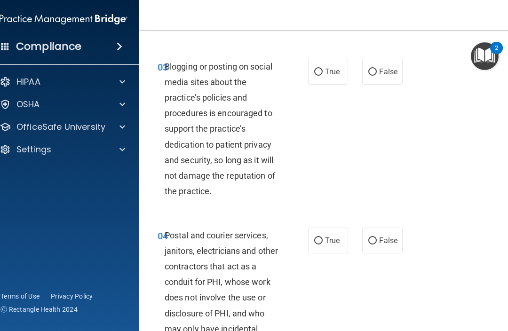
scroll to position [231, 0]
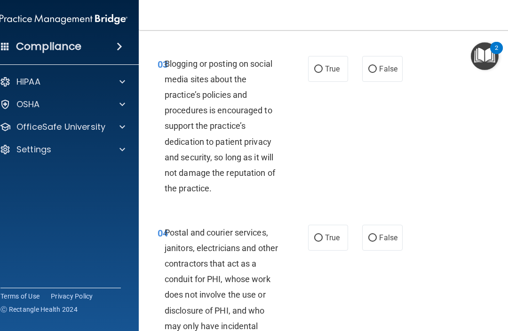
click at [329, 73] on span "True" at bounding box center [332, 68] width 15 height 9
click at [323, 73] on input "True" at bounding box center [318, 69] width 8 height 7
radio input "true"
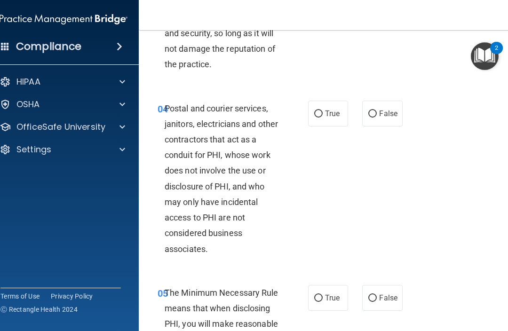
scroll to position [357, 0]
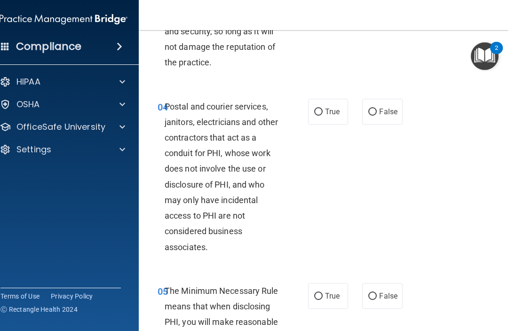
click at [377, 116] on input "False" at bounding box center [372, 112] width 8 height 7
radio input "true"
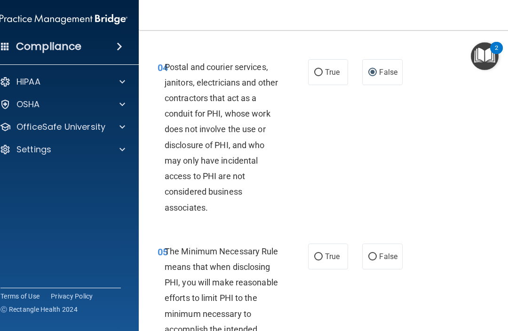
scroll to position [396, 0]
click at [327, 77] on span "True" at bounding box center [332, 72] width 15 height 9
click at [323, 77] on input "True" at bounding box center [318, 73] width 8 height 7
radio input "true"
radio input "false"
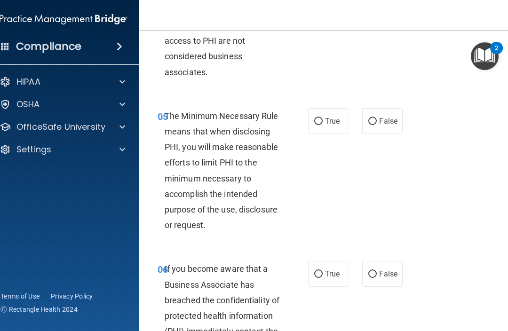
scroll to position [535, 0]
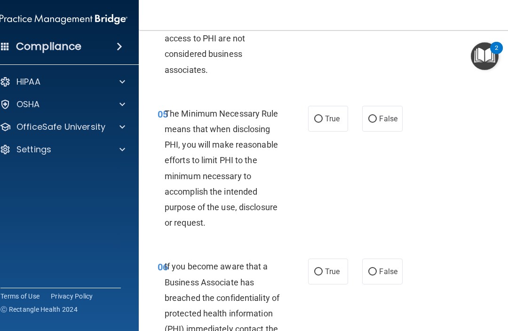
click at [322, 123] on input "True" at bounding box center [318, 119] width 8 height 7
radio input "true"
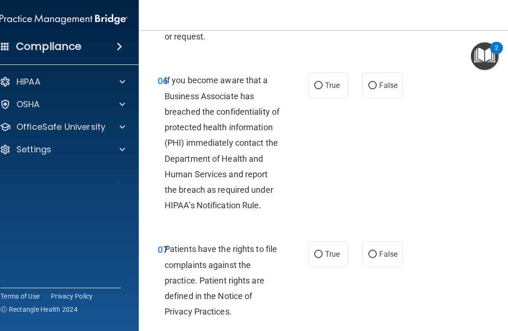
scroll to position [722, 0]
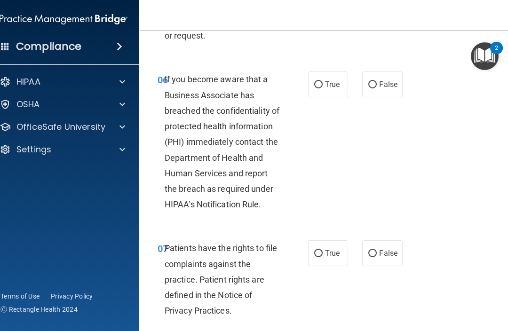
click at [378, 94] on label "False" at bounding box center [382, 84] width 40 height 26
click at [377, 88] on input "False" at bounding box center [372, 84] width 8 height 7
radio input "true"
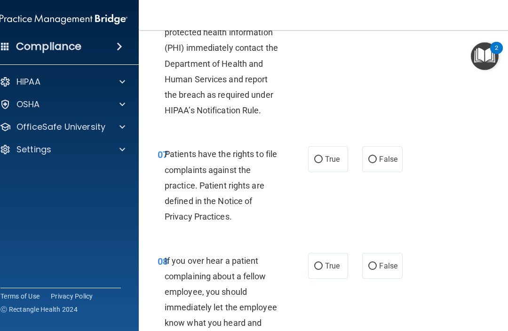
scroll to position [817, 0]
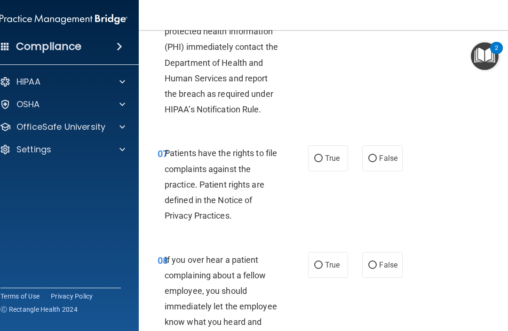
click at [322, 162] on input "True" at bounding box center [318, 158] width 8 height 7
radio input "true"
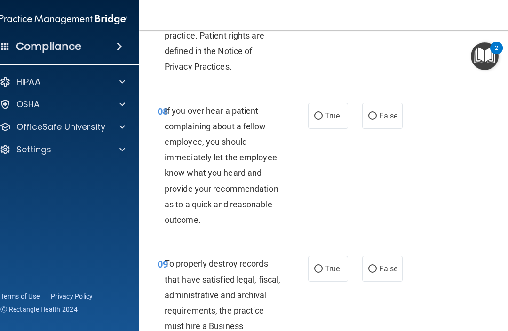
scroll to position [967, 0]
click at [374, 119] on input "False" at bounding box center [372, 115] width 8 height 7
radio input "true"
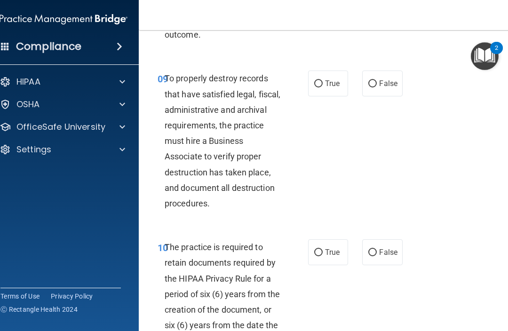
scroll to position [1152, 0]
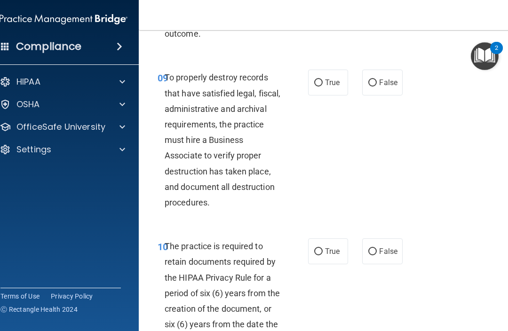
click at [321, 87] on input "True" at bounding box center [318, 82] width 8 height 7
radio input "true"
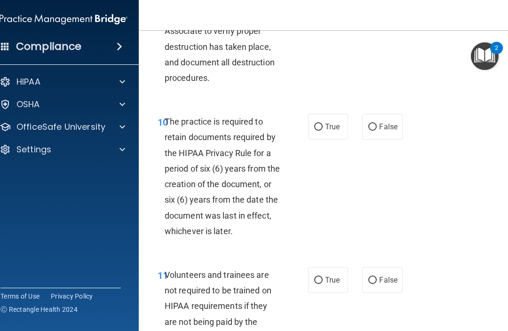
scroll to position [1275, 0]
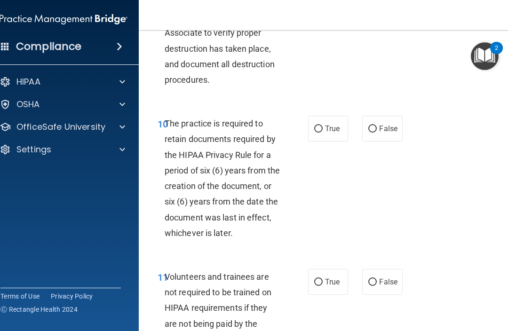
click at [322, 133] on input "True" at bounding box center [318, 129] width 8 height 7
radio input "true"
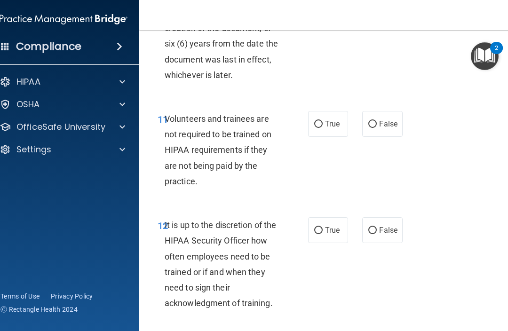
scroll to position [1434, 0]
click at [376, 127] on input "False" at bounding box center [372, 123] width 8 height 7
radio input "true"
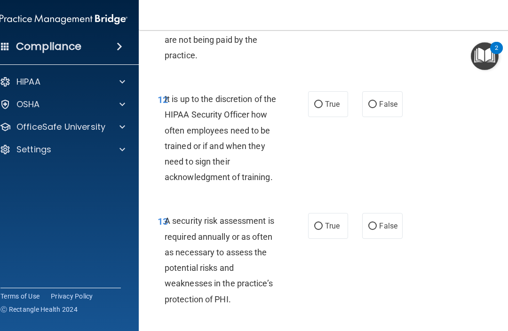
scroll to position [1560, 0]
click at [321, 108] on input "True" at bounding box center [318, 104] width 8 height 7
radio input "true"
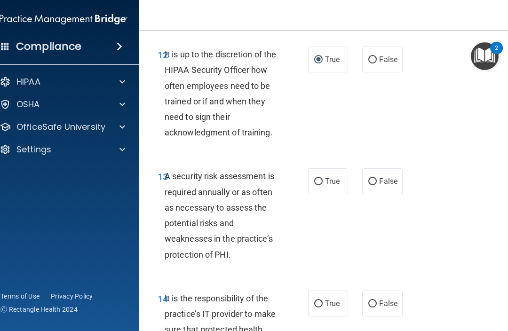
scroll to position [1604, 0]
click at [372, 63] on input "False" at bounding box center [372, 59] width 8 height 7
radio input "true"
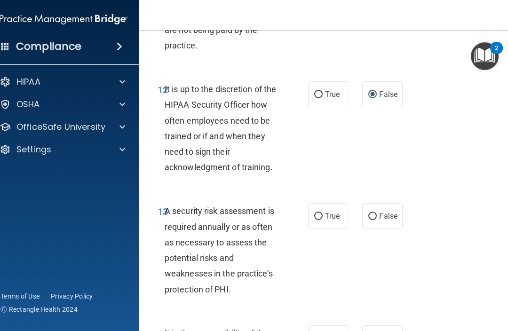
scroll to position [1572, 0]
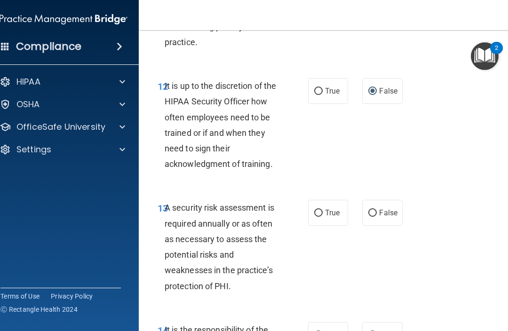
click at [313, 103] on label "True" at bounding box center [328, 91] width 40 height 26
click at [314, 95] on input "True" at bounding box center [318, 91] width 8 height 7
radio input "true"
radio input "false"
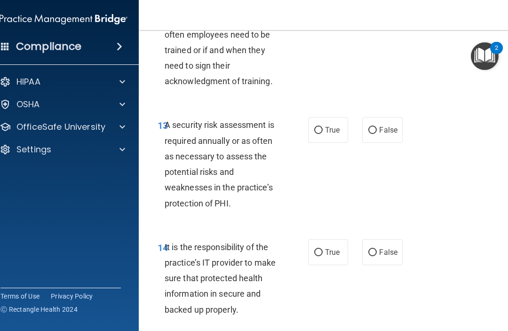
scroll to position [1657, 0]
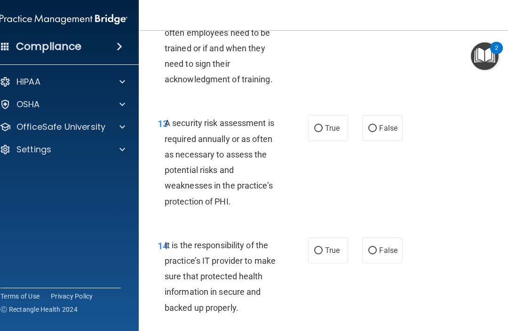
click at [322, 132] on input "True" at bounding box center [318, 128] width 8 height 7
radio input "true"
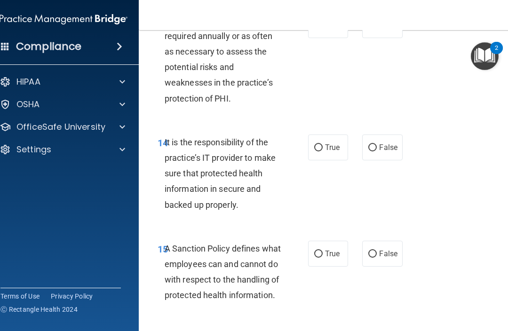
scroll to position [1762, 0]
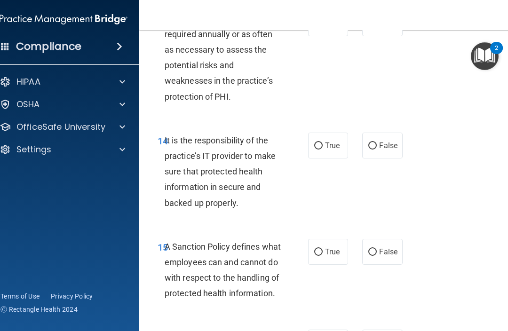
click at [318, 150] on input "True" at bounding box center [318, 146] width 8 height 7
radio input "true"
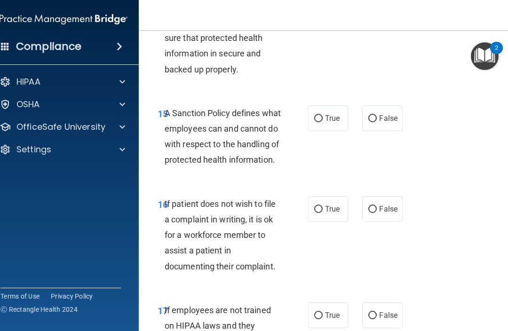
scroll to position [1899, 0]
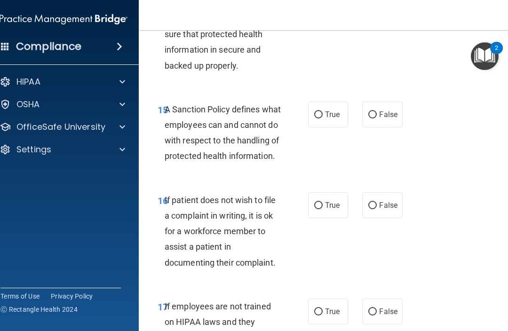
click at [384, 115] on span "False" at bounding box center [388, 114] width 18 height 9
click at [377, 115] on input "False" at bounding box center [372, 114] width 8 height 7
radio input "true"
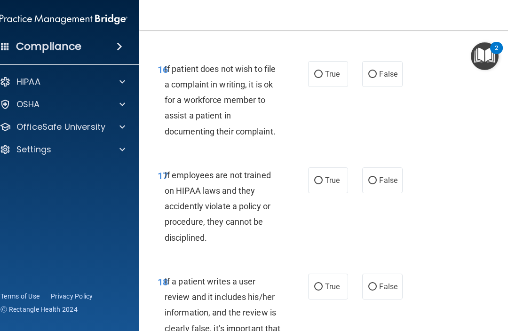
scroll to position [2031, 0]
click at [321, 78] on input "True" at bounding box center [318, 74] width 8 height 7
radio input "true"
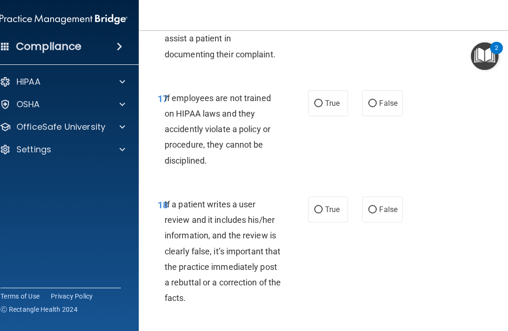
scroll to position [2109, 0]
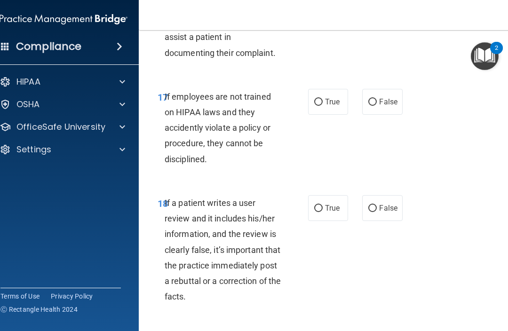
click at [327, 106] on span "True" at bounding box center [332, 101] width 15 height 9
click at [323, 106] on input "True" at bounding box center [318, 102] width 8 height 7
radio input "true"
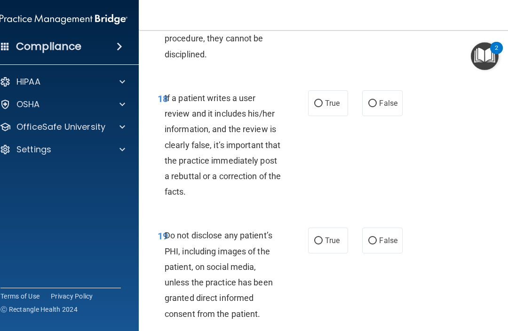
scroll to position [2214, 0]
click at [320, 107] on input "True" at bounding box center [318, 103] width 8 height 7
radio input "true"
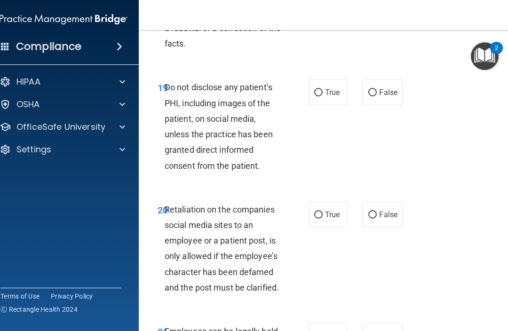
scroll to position [2362, 0]
click at [322, 96] on input "True" at bounding box center [318, 92] width 8 height 7
radio input "true"
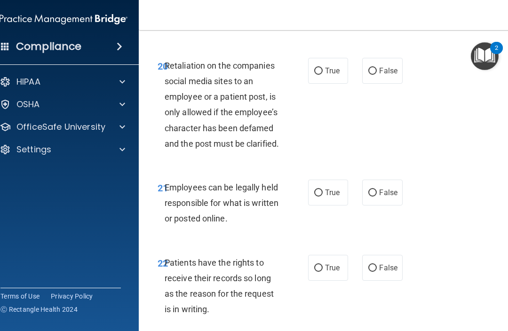
scroll to position [2506, 0]
click at [322, 74] on input "True" at bounding box center [318, 70] width 8 height 7
radio input "true"
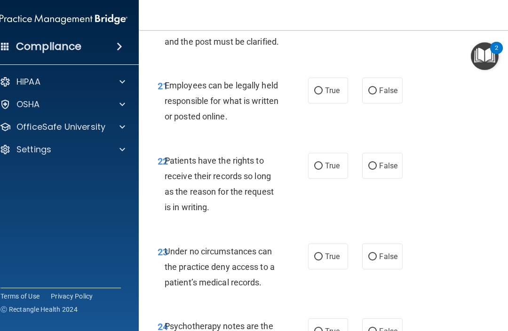
scroll to position [2608, 0]
click at [329, 103] on label "True" at bounding box center [328, 90] width 40 height 26
click at [323, 94] on input "True" at bounding box center [318, 90] width 8 height 7
radio input "true"
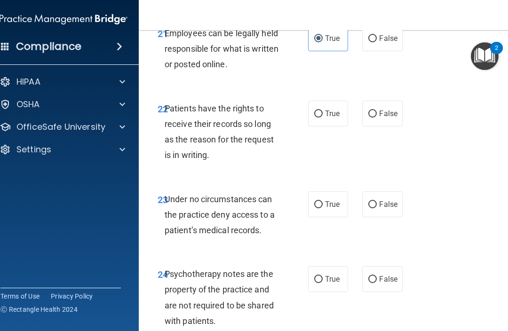
scroll to position [2660, 0]
click at [329, 119] on span "True" at bounding box center [332, 114] width 15 height 9
click at [323, 118] on input "True" at bounding box center [318, 114] width 8 height 7
radio input "true"
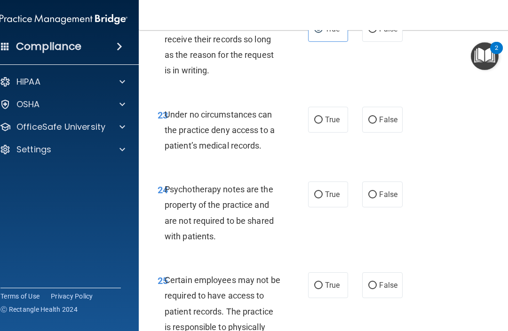
scroll to position [2746, 0]
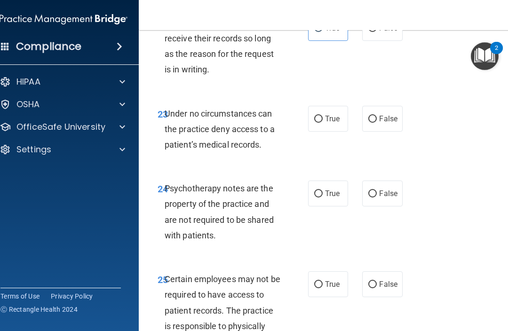
click at [377, 123] on input "False" at bounding box center [372, 119] width 8 height 7
radio input "true"
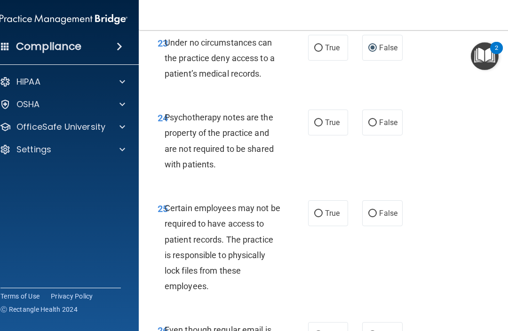
scroll to position [2817, 0]
click at [322, 126] on input "True" at bounding box center [318, 122] width 8 height 7
radio input "true"
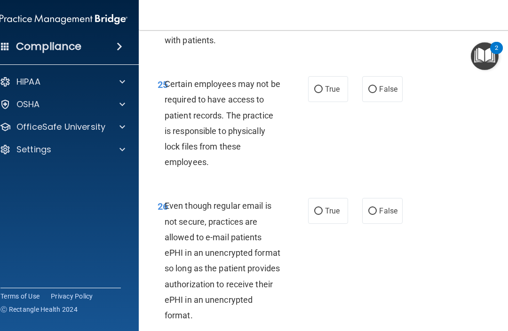
scroll to position [2941, 0]
click at [320, 93] on input "True" at bounding box center [318, 89] width 8 height 7
radio input "true"
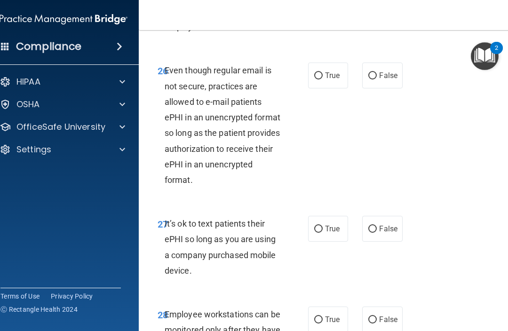
scroll to position [3077, 0]
